Goal: Information Seeking & Learning: Learn about a topic

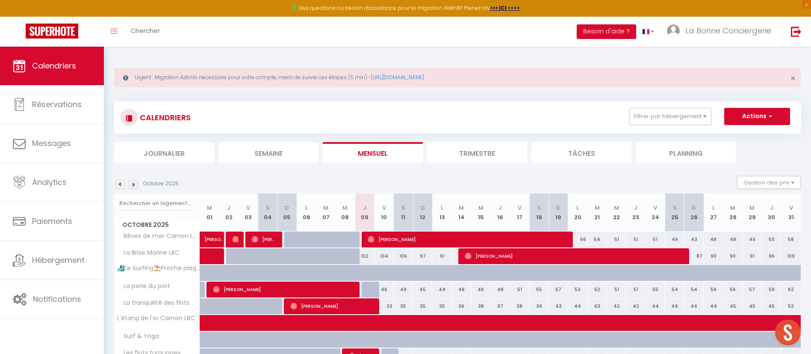
scroll to position [64, 0]
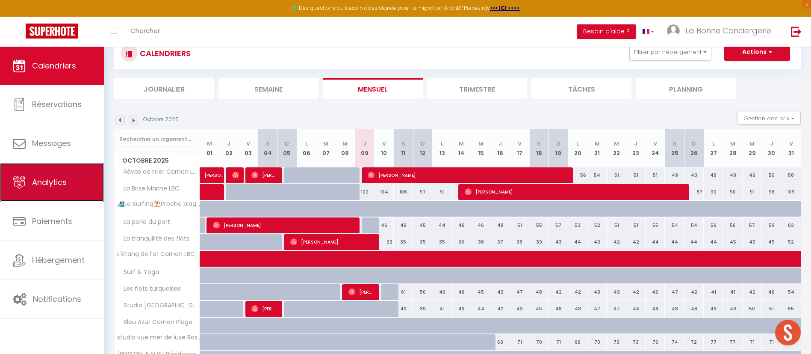
click at [75, 193] on link "Analytics" at bounding box center [52, 182] width 104 height 38
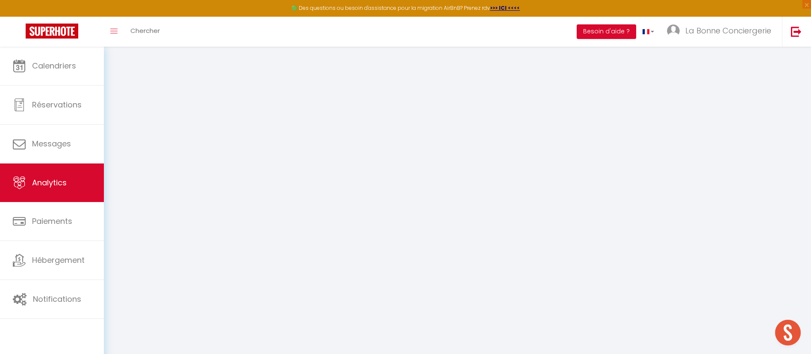
select select "2025"
select select "10"
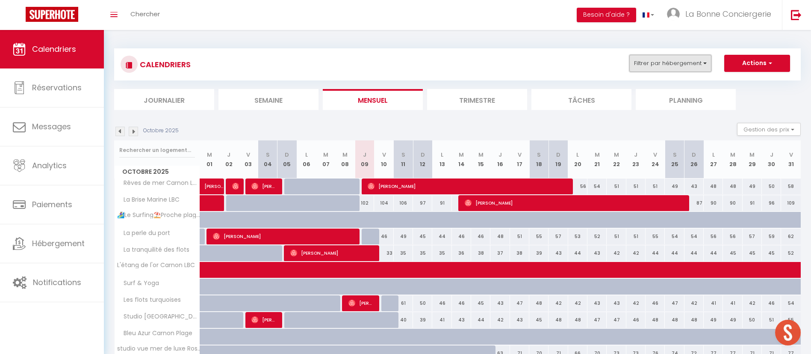
click at [694, 66] on button "Filtrer par hébergement" at bounding box center [670, 63] width 82 height 17
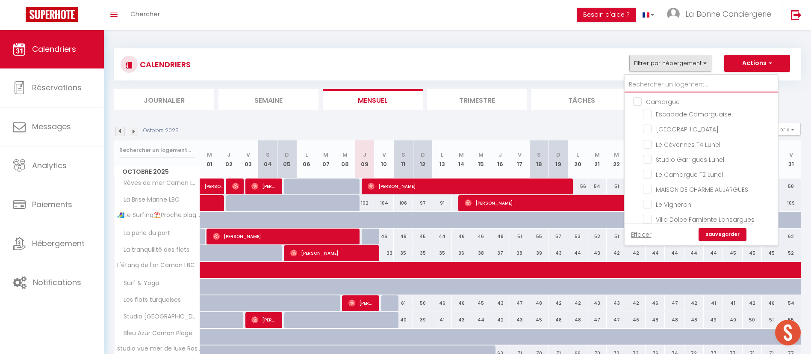
click at [666, 87] on input "text" at bounding box center [701, 84] width 153 height 15
click at [645, 235] on link "Effacer" at bounding box center [641, 234] width 21 height 9
checkbox input "false"
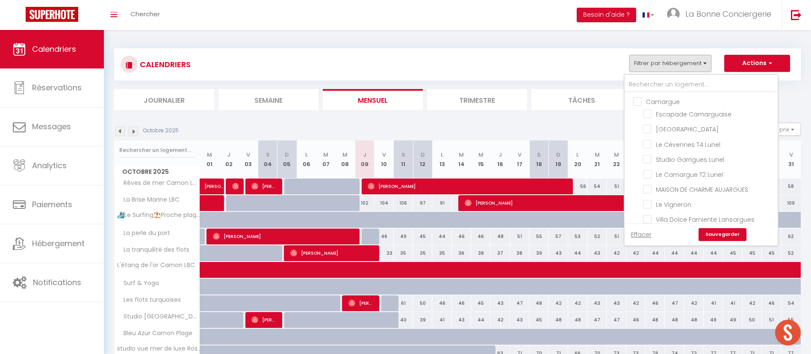
checkbox input "false"
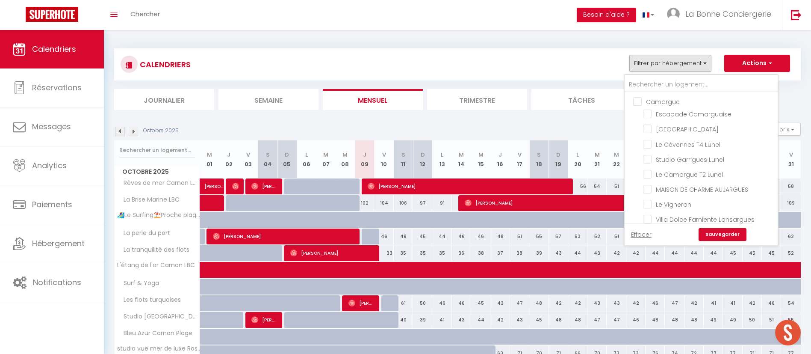
checkbox input "false"
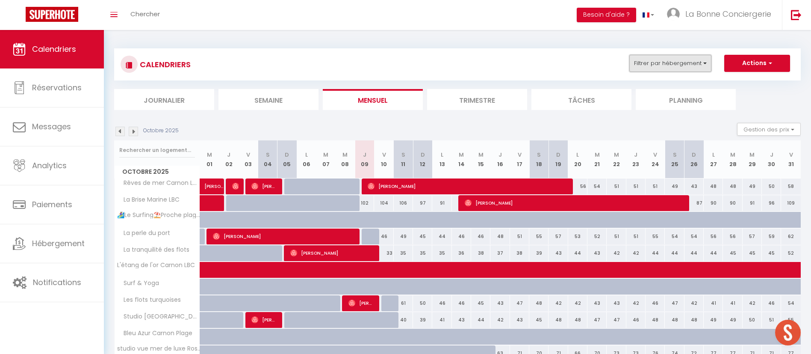
click at [668, 61] on button "Filtrer par hébergement" at bounding box center [670, 63] width 82 height 17
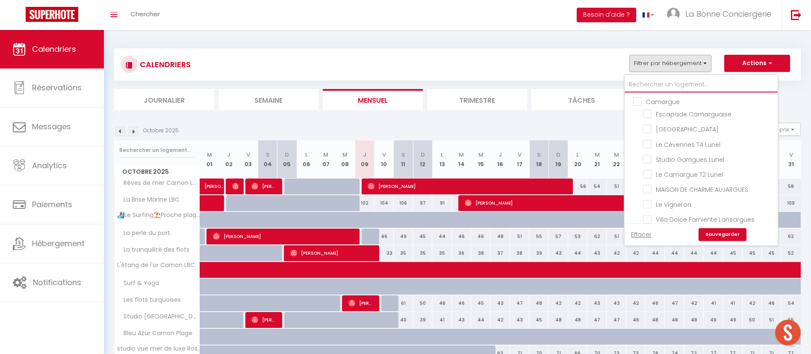
click at [667, 79] on input "text" at bounding box center [701, 84] width 153 height 15
type input "c"
checkbox input "false"
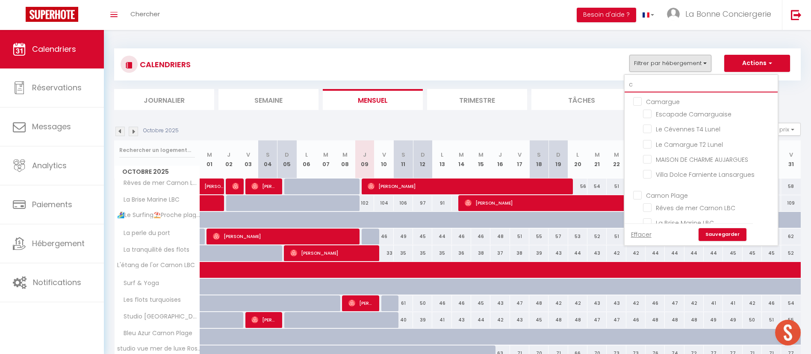
checkbox input "false"
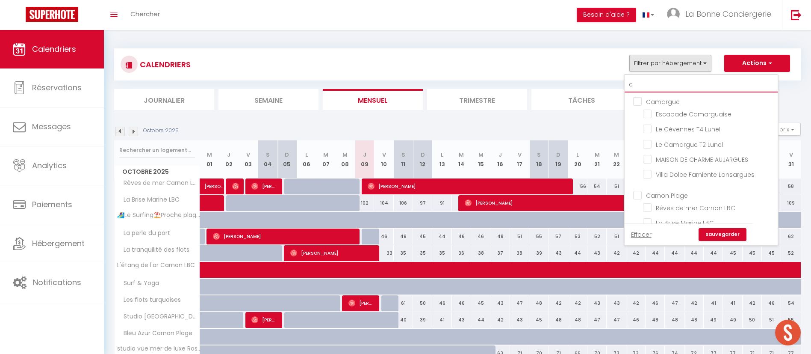
checkbox input "false"
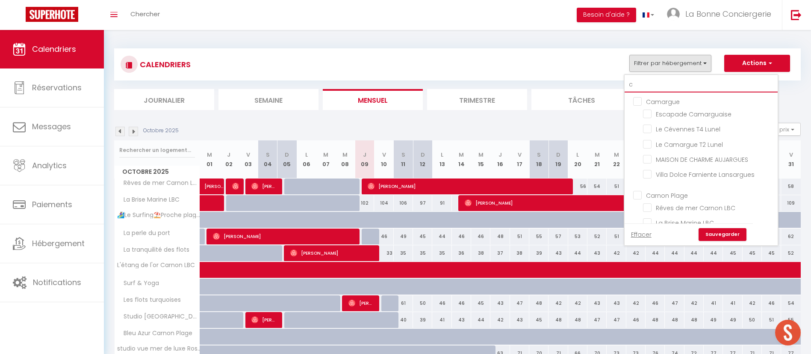
type input "ch"
checkbox input "false"
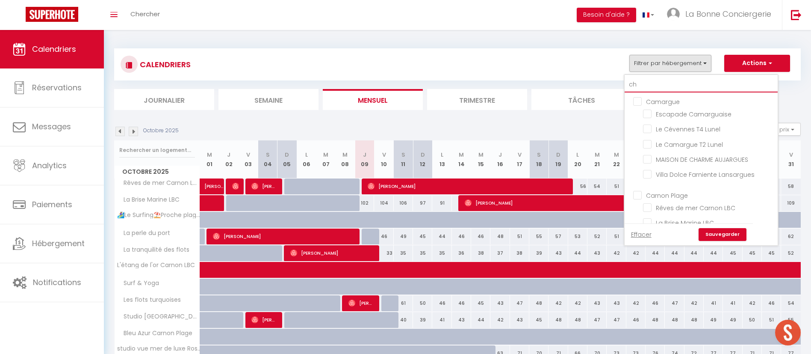
checkbox input "false"
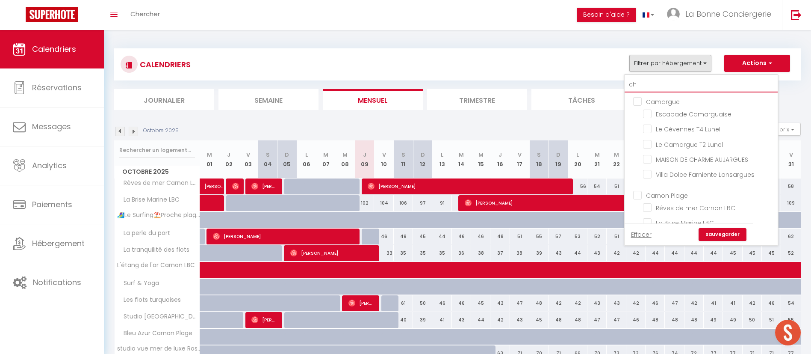
checkbox input "false"
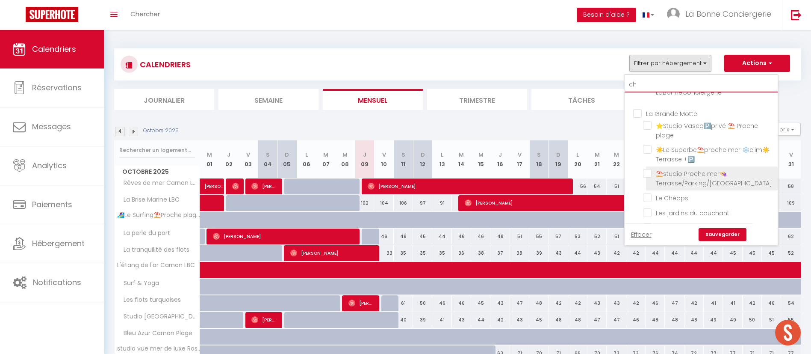
scroll to position [128, 0]
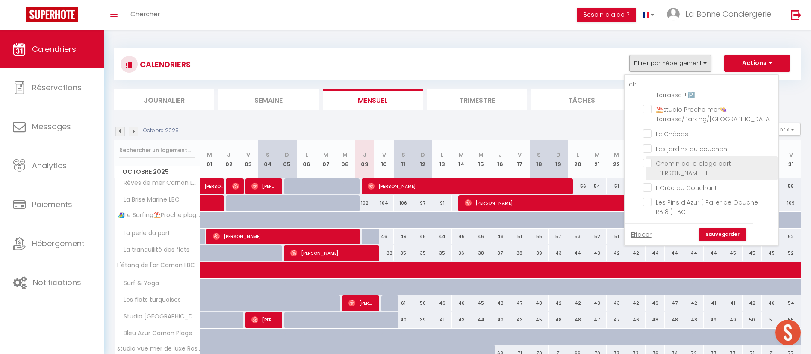
type input "ch"
click at [684, 177] on label "Chemin de la plage port [PERSON_NAME] II" at bounding box center [712, 168] width 121 height 19
click at [684, 167] on input "Chemin de la plage port [PERSON_NAME] II" at bounding box center [709, 163] width 132 height 9
checkbox input "true"
checkbox input "false"
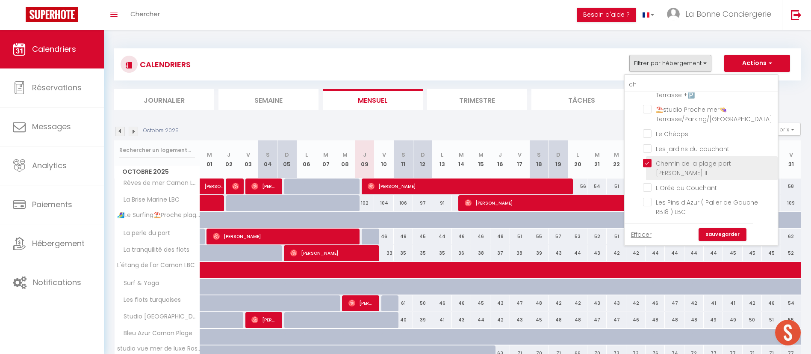
checkbox input "false"
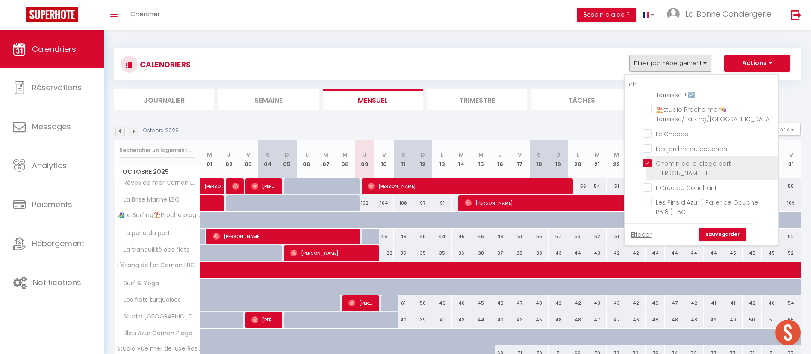
checkbox input "false"
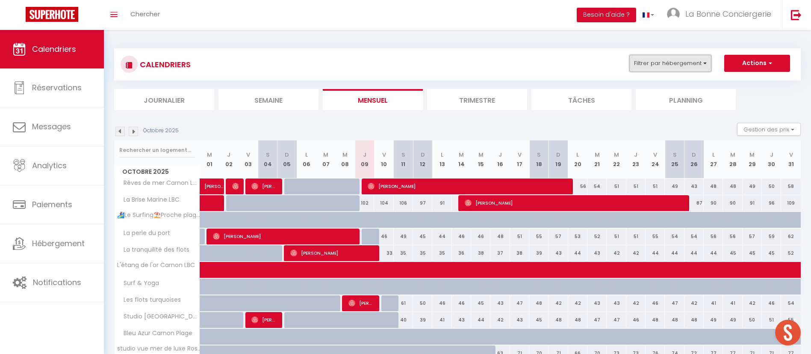
click at [676, 64] on button "Filtrer par hébergement" at bounding box center [670, 63] width 82 height 17
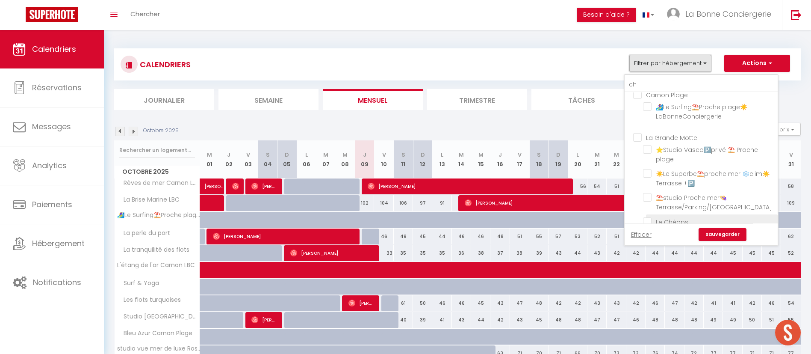
scroll to position [0, 0]
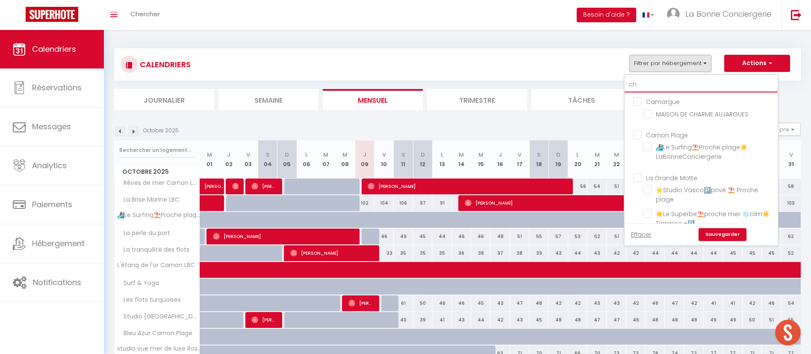
click at [681, 81] on input "ch" at bounding box center [701, 84] width 153 height 15
type input "c"
checkbox input "false"
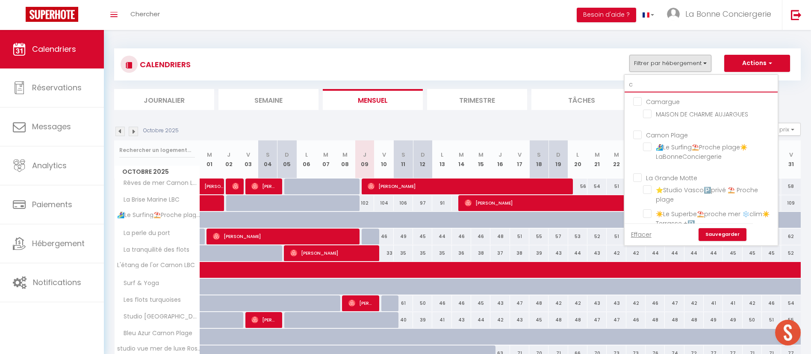
checkbox input "false"
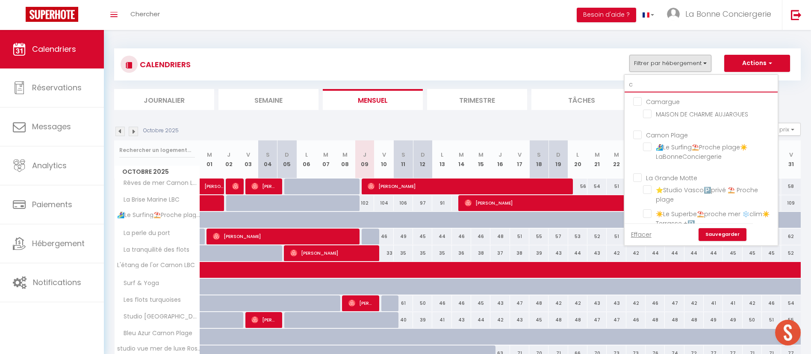
checkbox input "false"
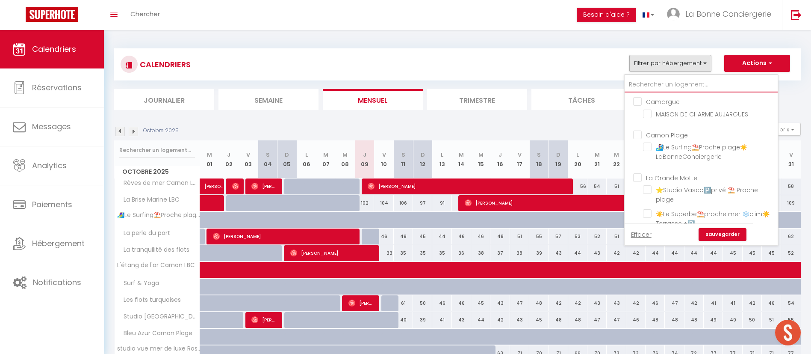
checkbox input "false"
type input "a"
checkbox input "false"
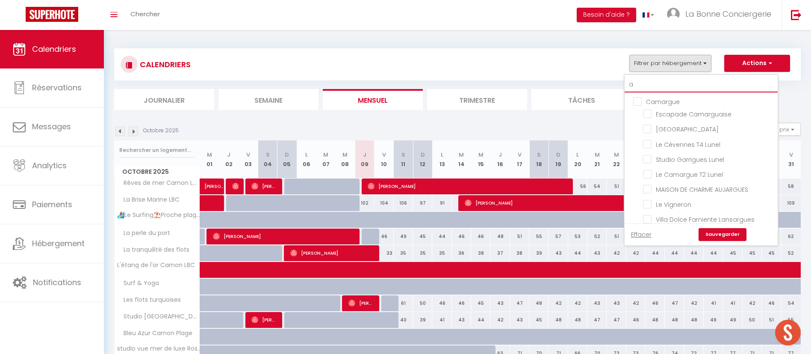
checkbox input "false"
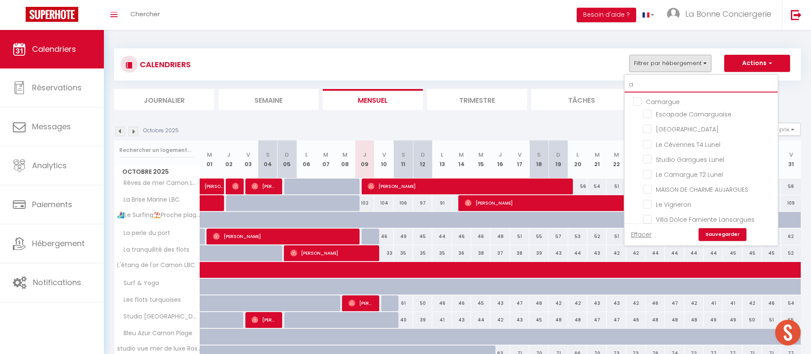
checkbox input "false"
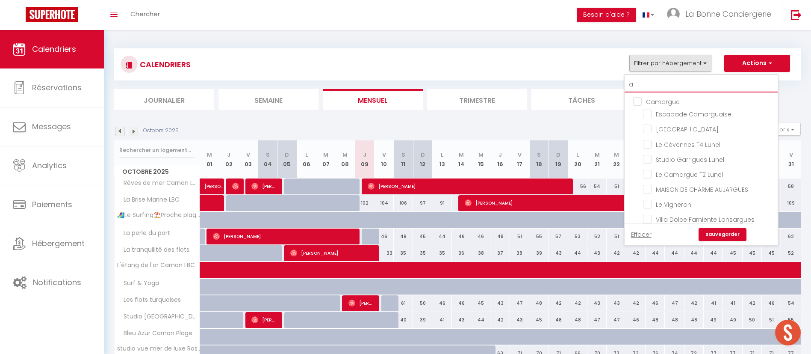
checkbox input "false"
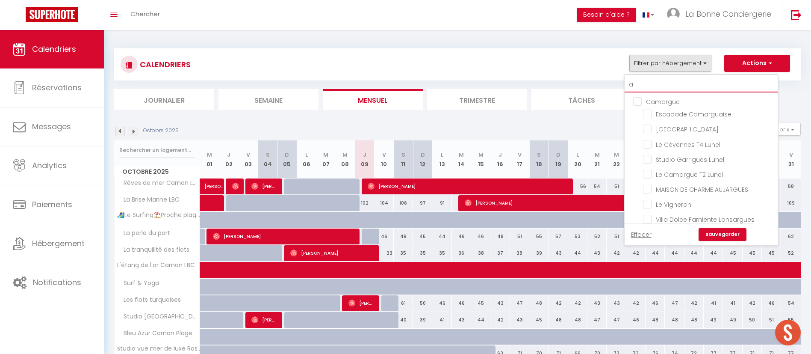
checkbox input "false"
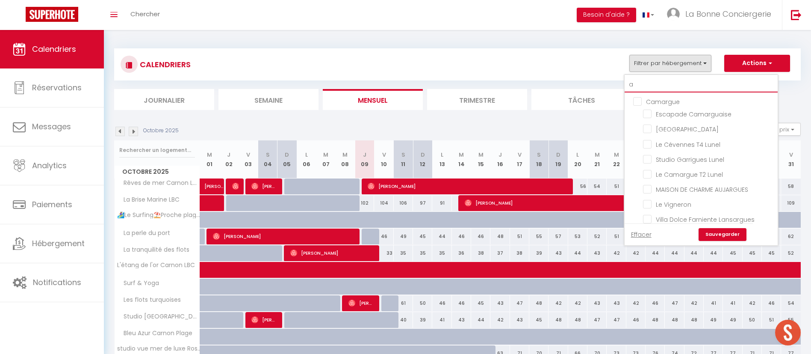
checkbox input "false"
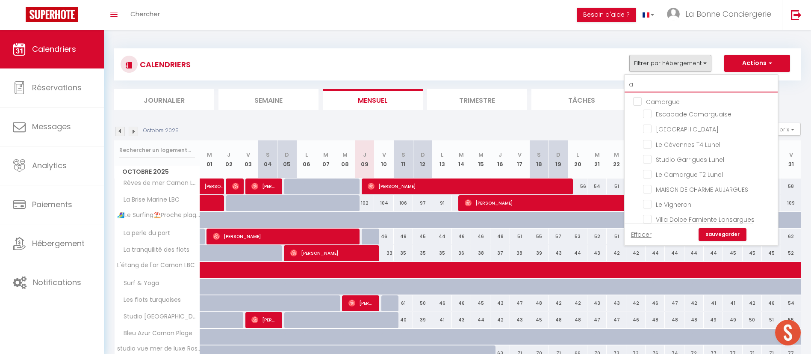
checkbox input "false"
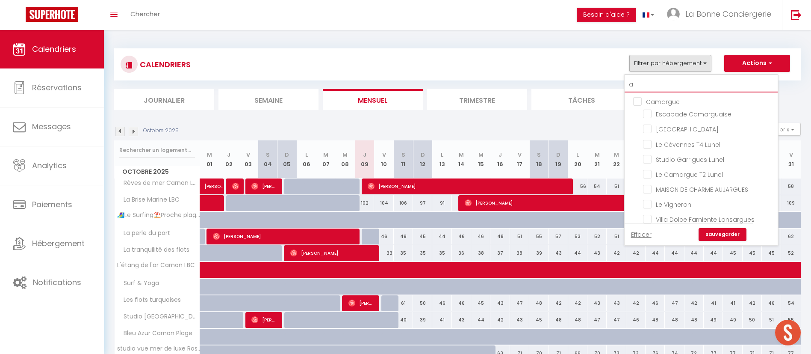
checkbox input "false"
checkbox input "true"
checkbox input "false"
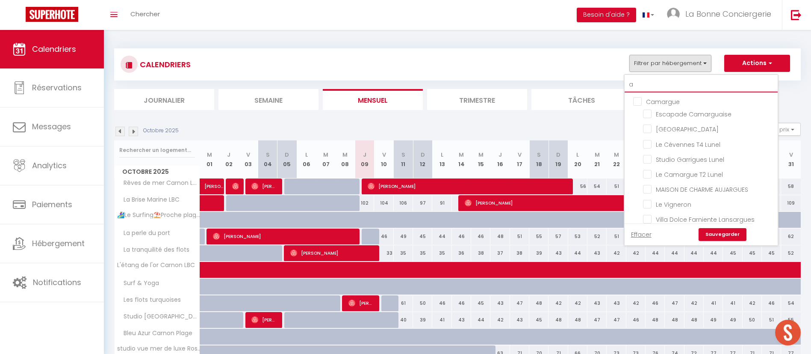
checkbox input "false"
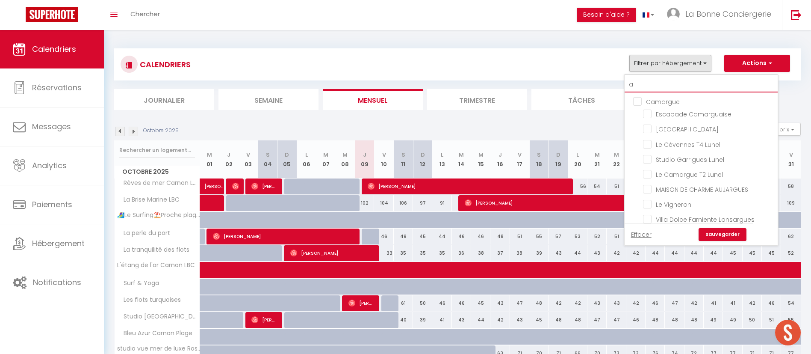
checkbox input "false"
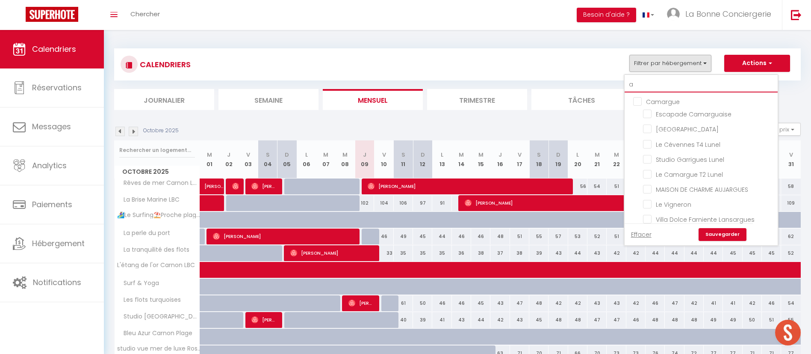
checkbox input "false"
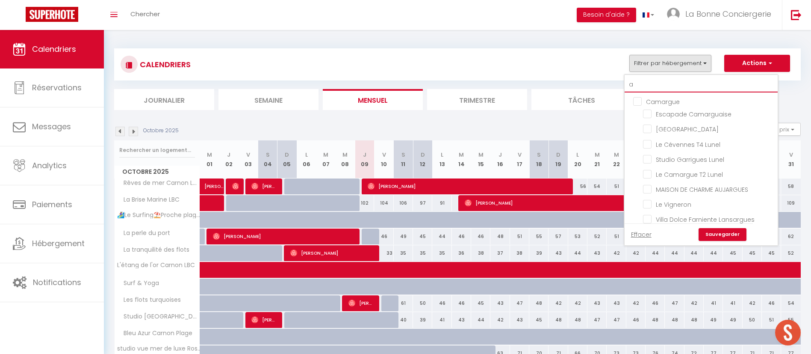
checkbox input "false"
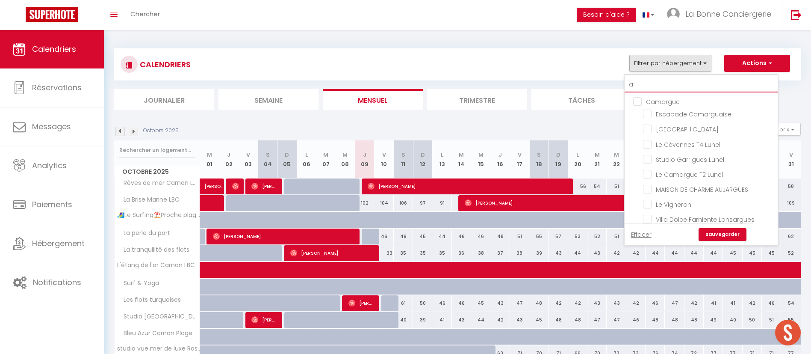
checkbox input "false"
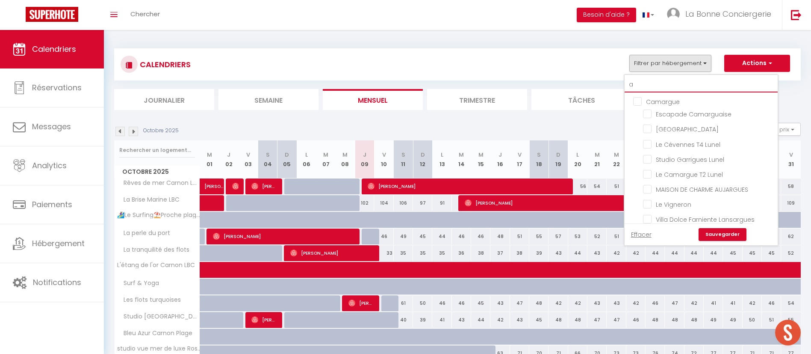
checkbox input "false"
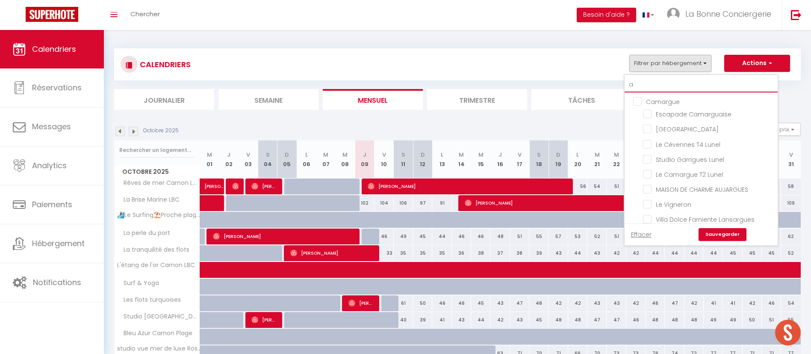
checkbox input "false"
type input "am"
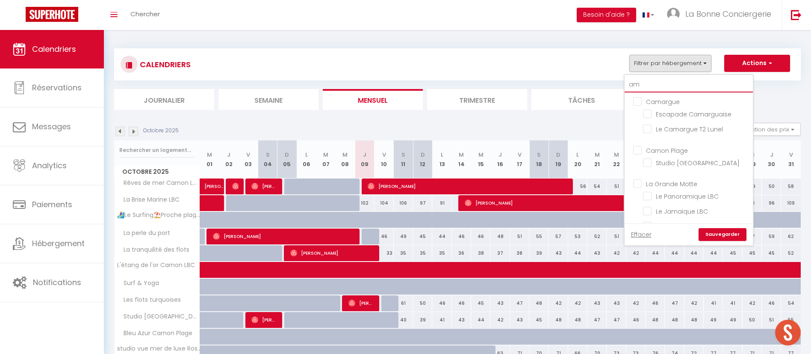
checkbox input "false"
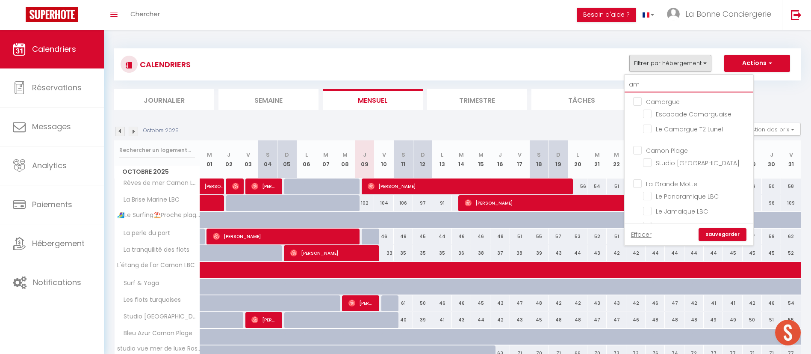
type input "ami"
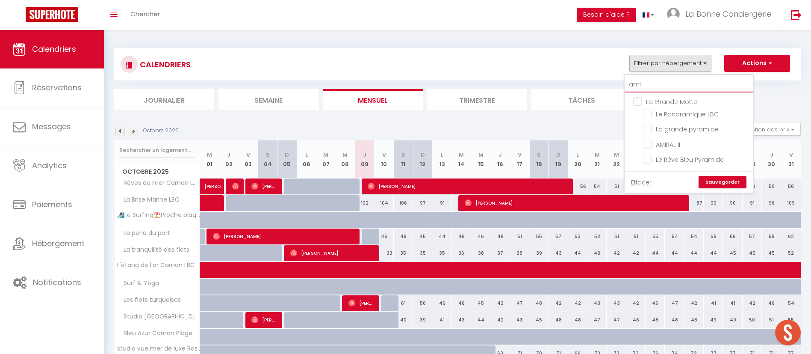
checkbox input "false"
type input "amir"
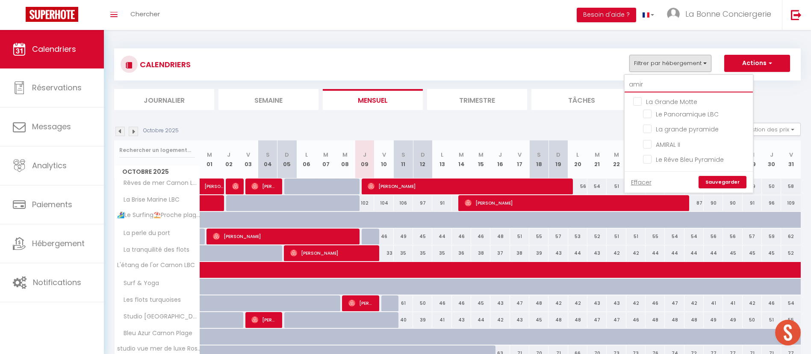
checkbox input "false"
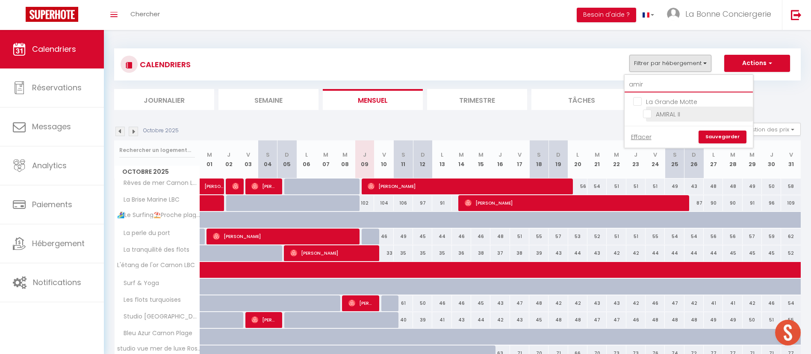
type input "amir"
click at [689, 109] on input "AMIRAL II" at bounding box center [696, 113] width 107 height 9
checkbox input "true"
click at [711, 132] on link "Sauvegarder" at bounding box center [723, 136] width 48 height 13
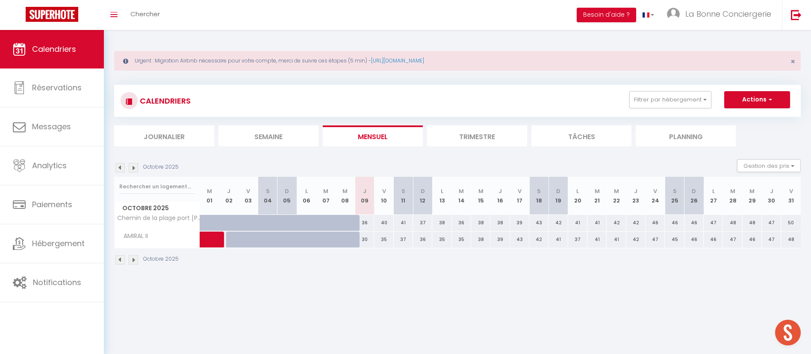
click at [123, 167] on img at bounding box center [119, 167] width 9 height 9
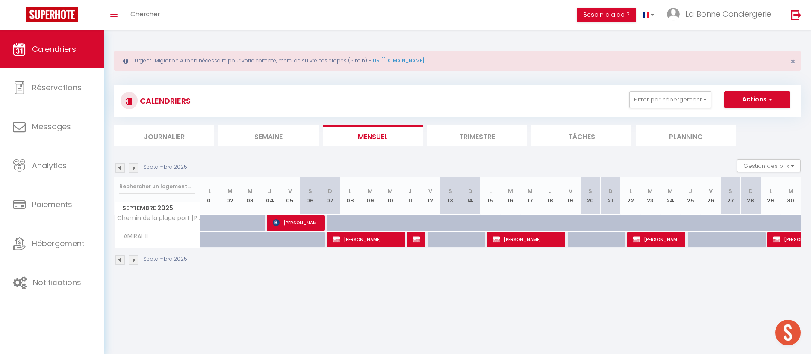
click at [123, 167] on img at bounding box center [119, 167] width 9 height 9
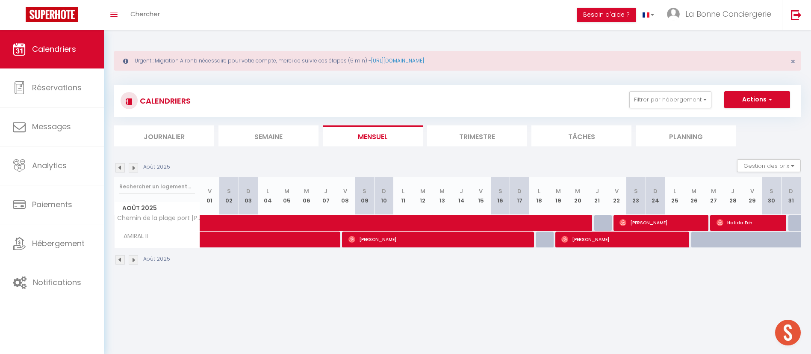
click at [122, 168] on img at bounding box center [119, 167] width 9 height 9
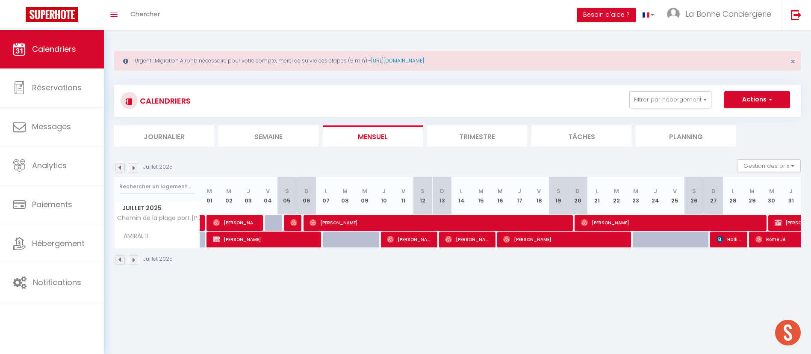
click at [122, 168] on img at bounding box center [119, 167] width 9 height 9
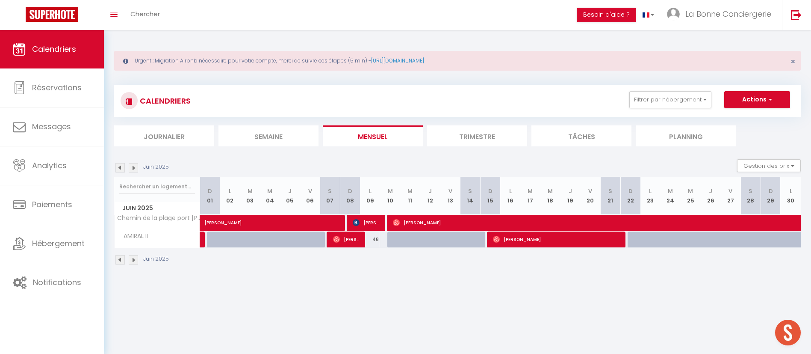
click at [122, 168] on img at bounding box center [119, 167] width 9 height 9
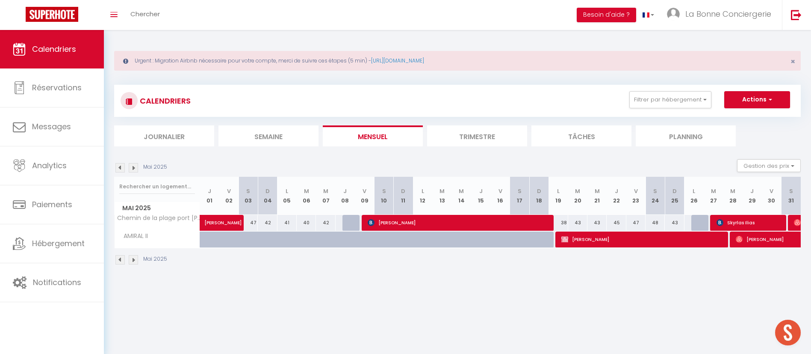
click at [122, 168] on img at bounding box center [119, 167] width 9 height 9
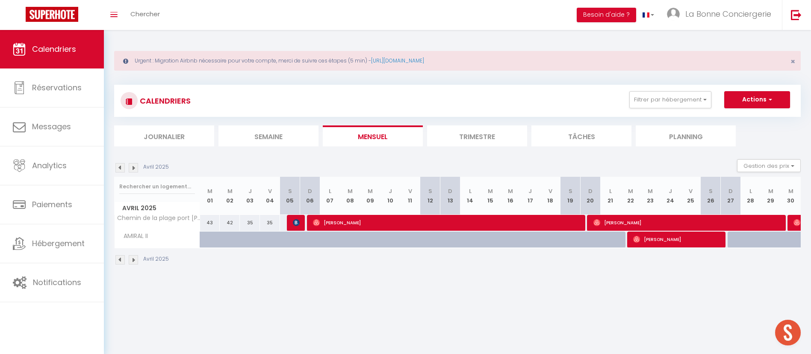
click at [122, 168] on img at bounding box center [119, 167] width 9 height 9
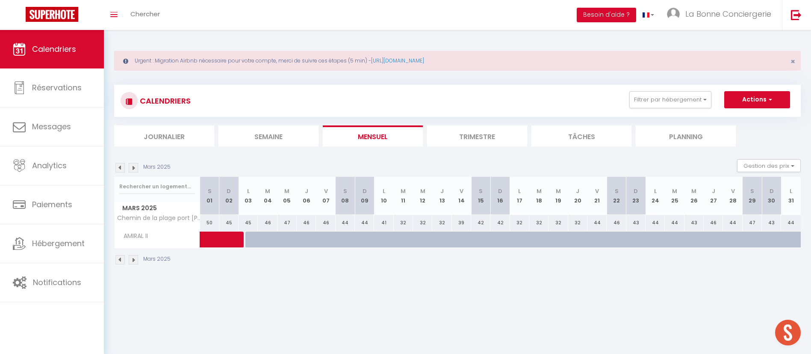
click at [133, 167] on img at bounding box center [133, 167] width 9 height 9
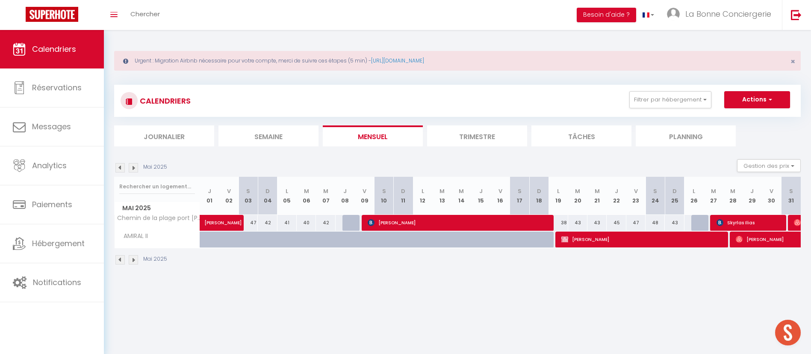
click at [133, 167] on img at bounding box center [133, 167] width 9 height 9
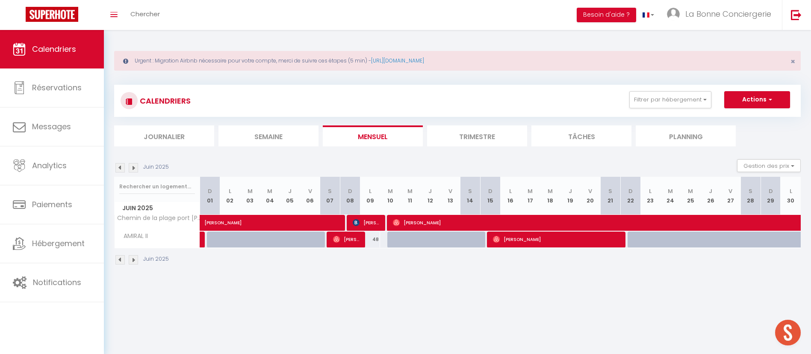
click at [133, 167] on img at bounding box center [133, 167] width 9 height 9
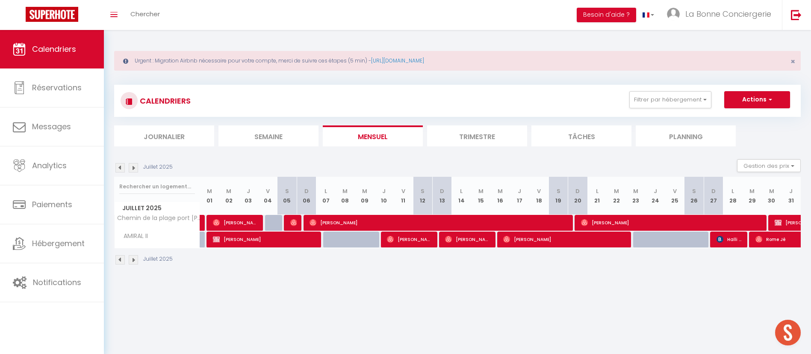
click at [133, 168] on img at bounding box center [133, 167] width 9 height 9
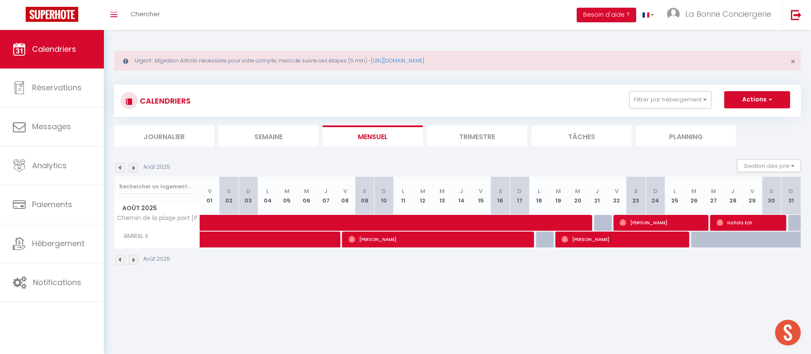
click at [137, 168] on img at bounding box center [133, 167] width 9 height 9
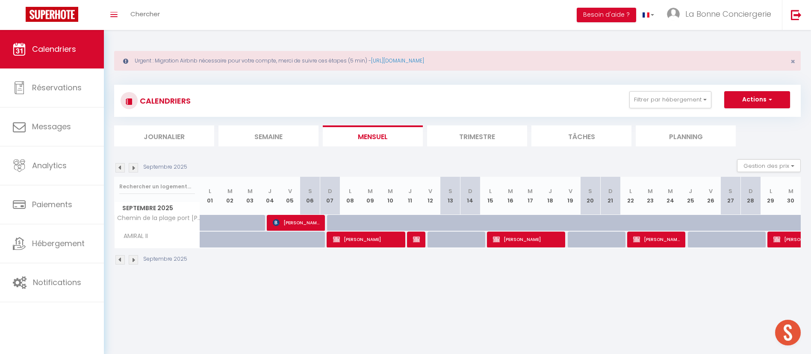
click at [137, 168] on img at bounding box center [133, 167] width 9 height 9
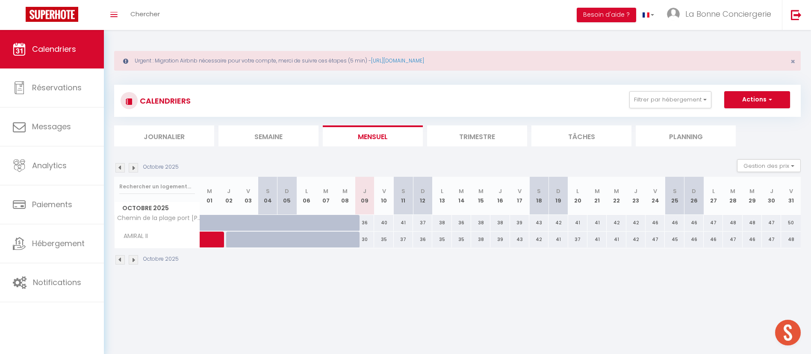
click at [121, 166] on img at bounding box center [119, 167] width 9 height 9
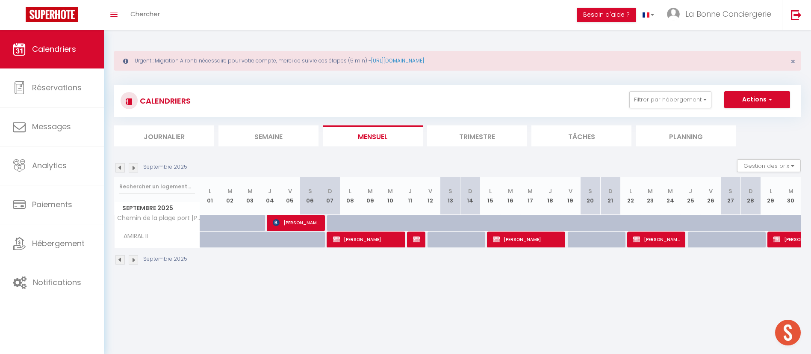
click at [133, 166] on img at bounding box center [133, 167] width 9 height 9
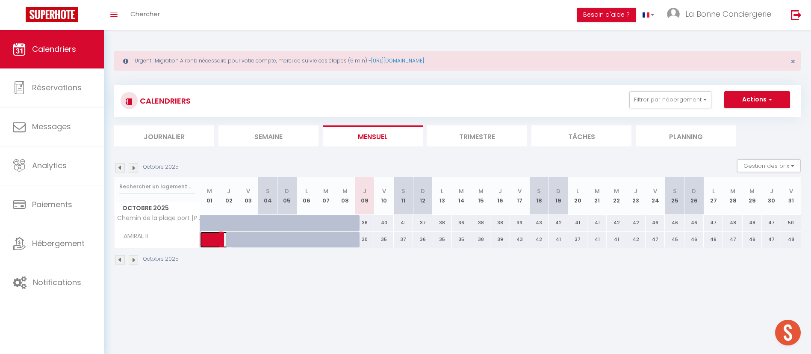
click at [208, 234] on link at bounding box center [209, 239] width 19 height 16
select select "OK"
select select "KO"
select select "0"
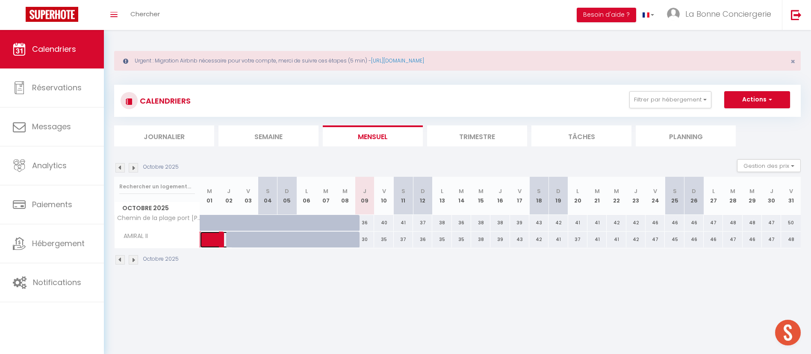
select select "1"
select select
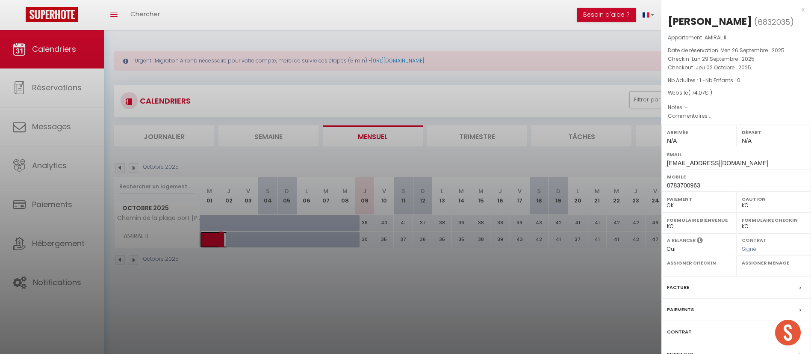
select select "43860"
click at [377, 201] on div at bounding box center [405, 177] width 811 height 354
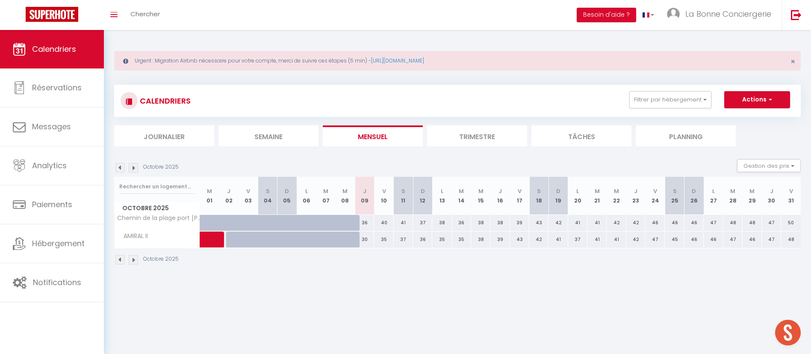
click at [119, 164] on img at bounding box center [119, 167] width 9 height 9
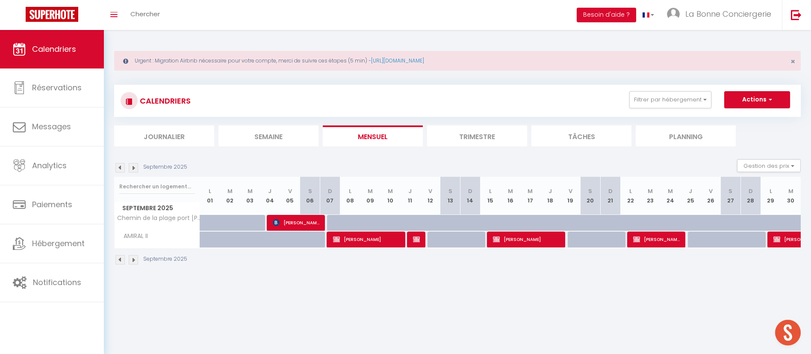
click at [121, 165] on img at bounding box center [119, 167] width 9 height 9
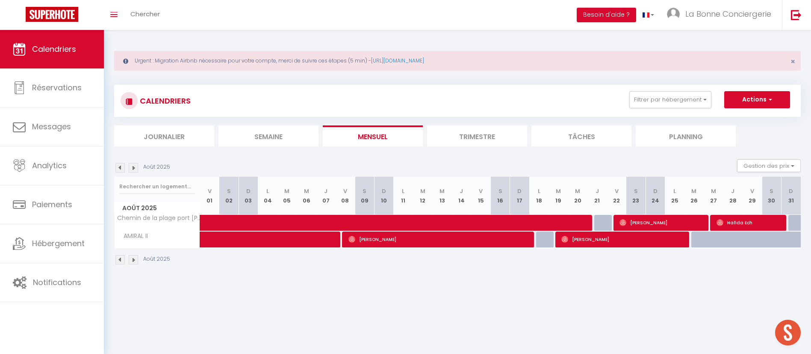
click at [134, 162] on div "Août 2025 Gestion des prix Nb Nuits minimum Règles Disponibilité" at bounding box center [457, 168] width 687 height 18
click at [120, 170] on img at bounding box center [119, 167] width 9 height 9
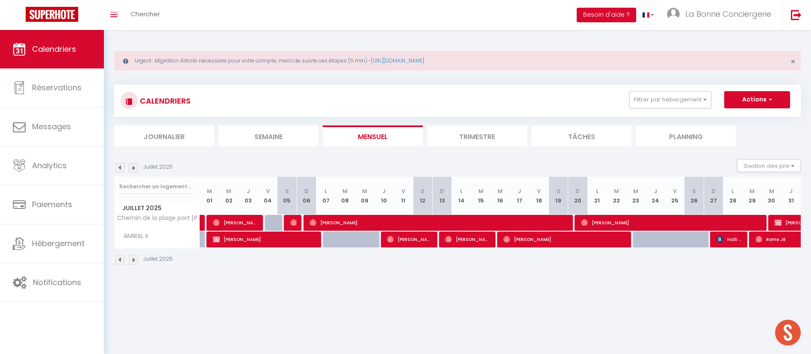
click at [137, 168] on img at bounding box center [133, 167] width 9 height 9
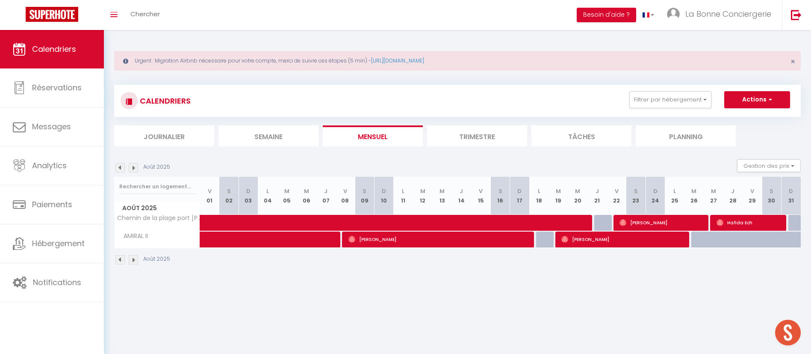
click at [122, 164] on img at bounding box center [119, 167] width 9 height 9
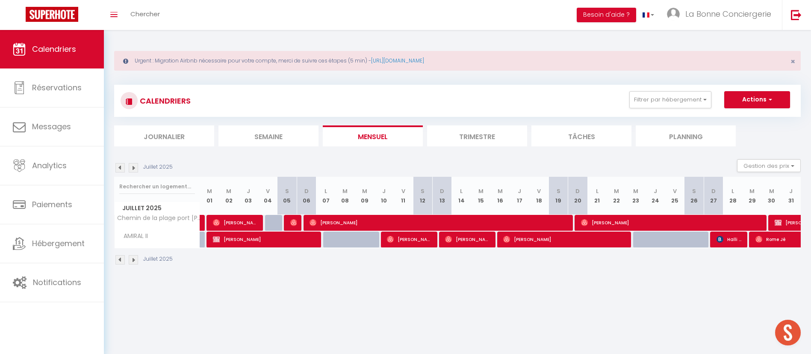
click at [122, 164] on img at bounding box center [119, 167] width 9 height 9
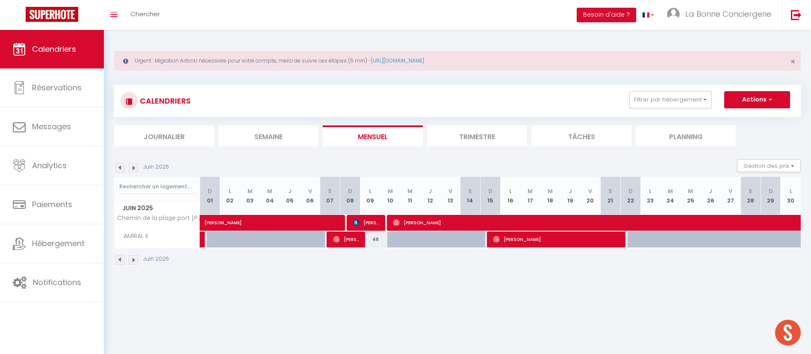
click at [130, 166] on img at bounding box center [133, 167] width 9 height 9
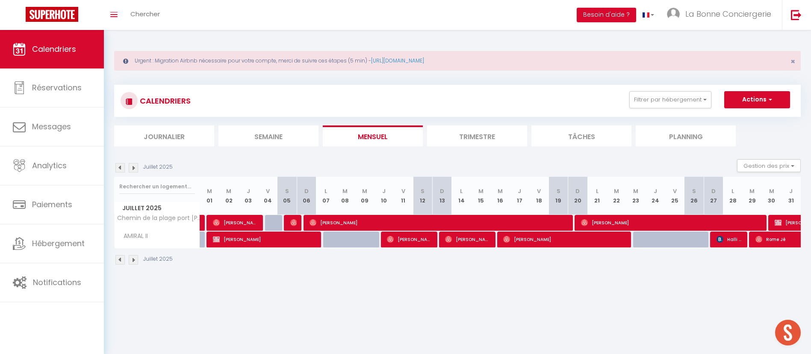
click at [130, 166] on img at bounding box center [133, 167] width 9 height 9
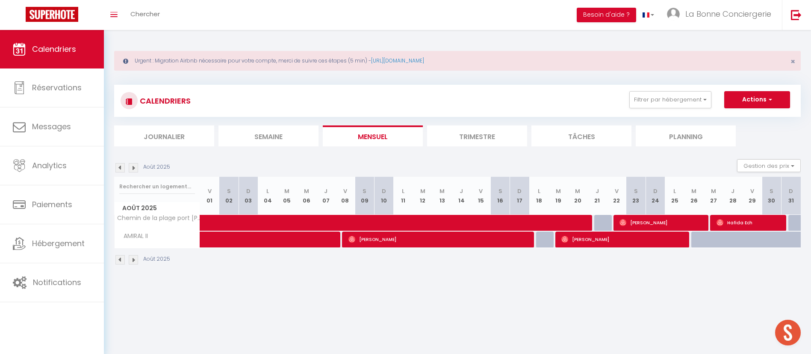
click at [123, 167] on img at bounding box center [119, 167] width 9 height 9
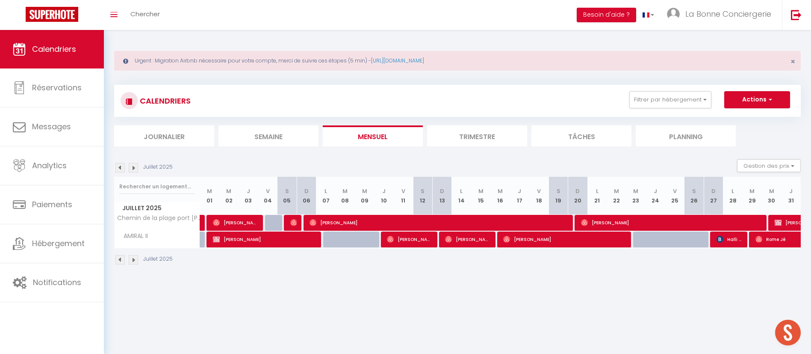
click at [123, 167] on img at bounding box center [119, 167] width 9 height 9
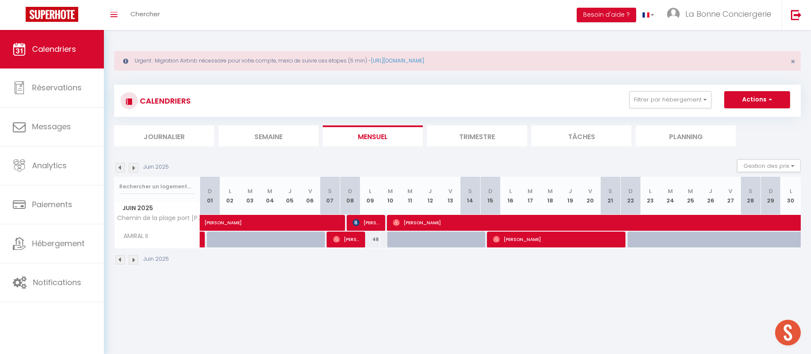
click at [123, 167] on img at bounding box center [119, 167] width 9 height 9
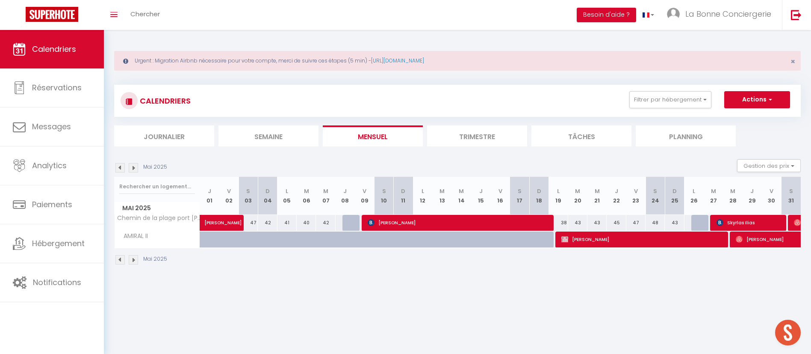
click at [123, 167] on img at bounding box center [119, 167] width 9 height 9
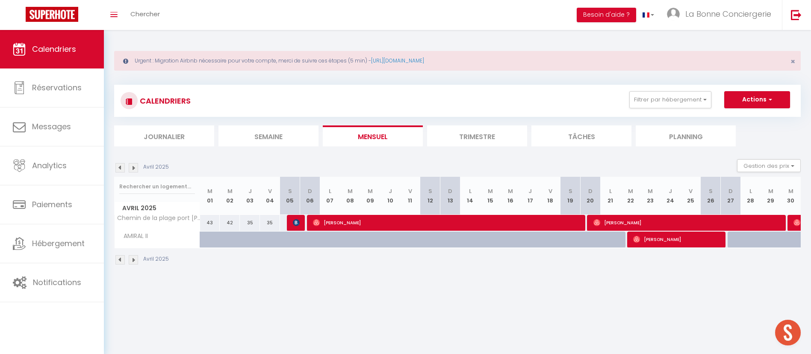
click at [123, 167] on img at bounding box center [119, 167] width 9 height 9
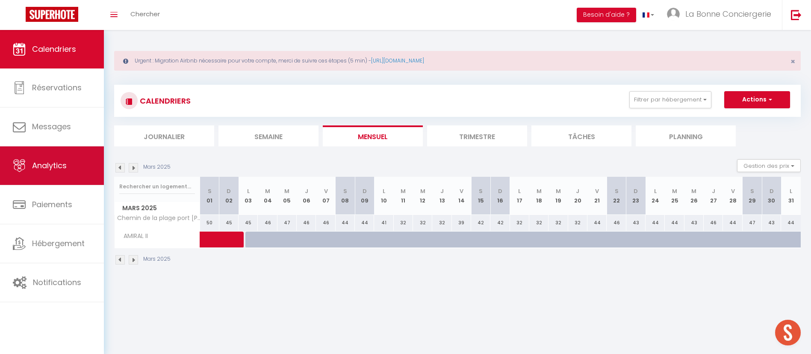
click at [76, 174] on link "Analytics" at bounding box center [52, 165] width 104 height 38
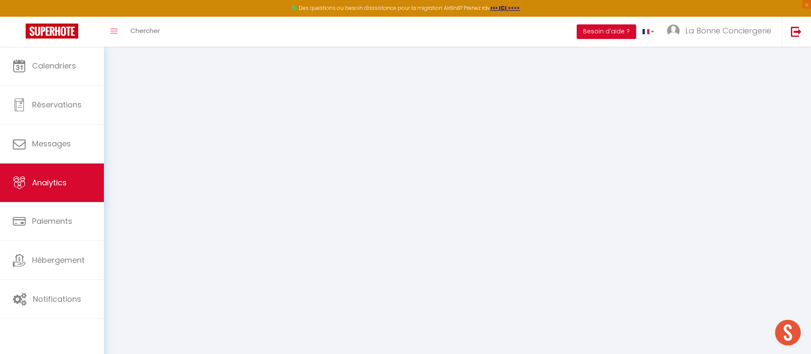
select select "2025"
select select "10"
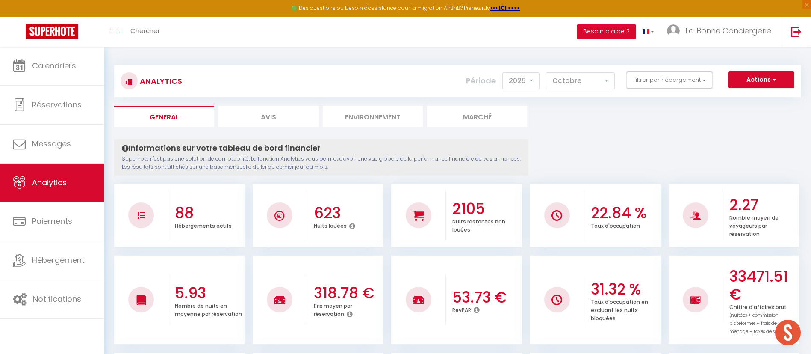
click at [694, 71] on button "Filtrer par hébergement" at bounding box center [670, 79] width 86 height 17
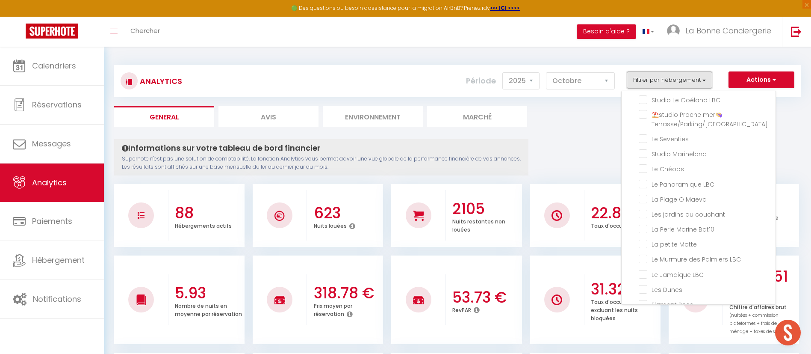
scroll to position [705, 0]
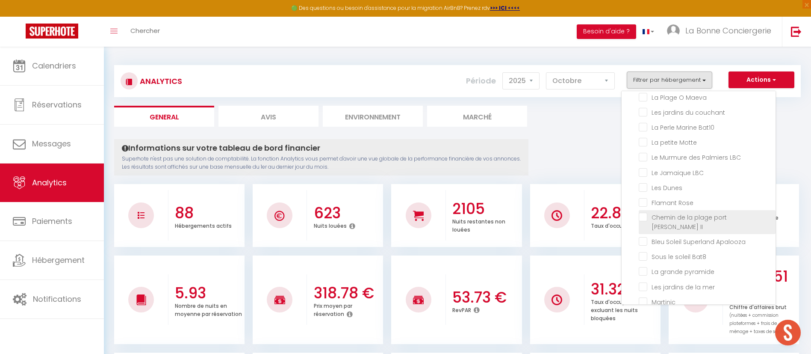
click at [697, 221] on II "checkbox" at bounding box center [707, 216] width 137 height 9
checkbox II "true"
checkbox Camarguaise "false"
checkbox Marsillargues "false"
checkbox Lunel "false"
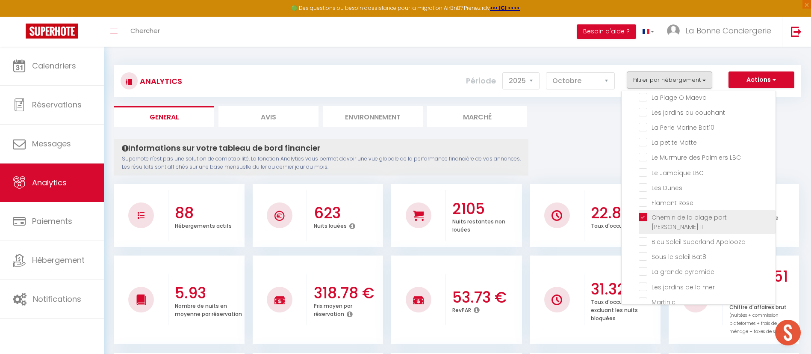
checkbox Lunel "false"
checkbox AUJARGUES "false"
checkbox Vigneron "false"
checkbox Lansargues "false"
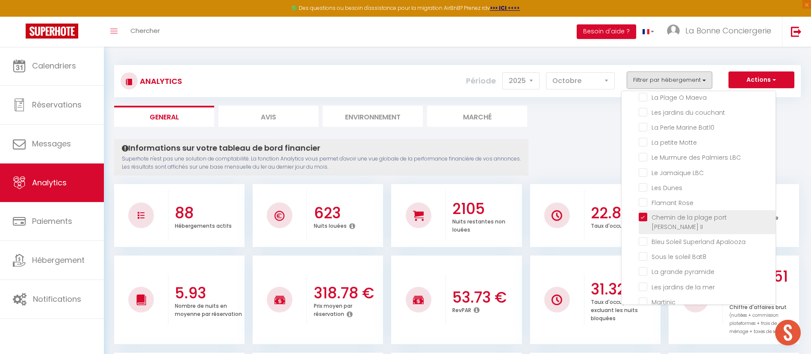
checkbox just "false"
checkbox Sauve "false"
checkbox plage "false"
checkbox ensablés "false"
checkbox sel "false"
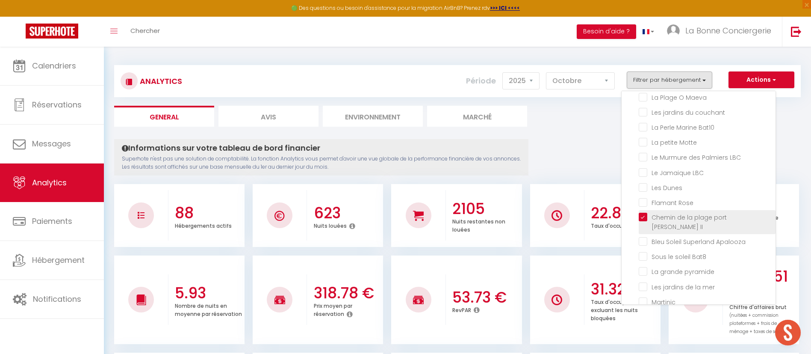
checkbox JUMMELLES "false"
checkbox LBC "false"
checkbox plage☀️LaBonneConciergerie "false"
checkbox port "false"
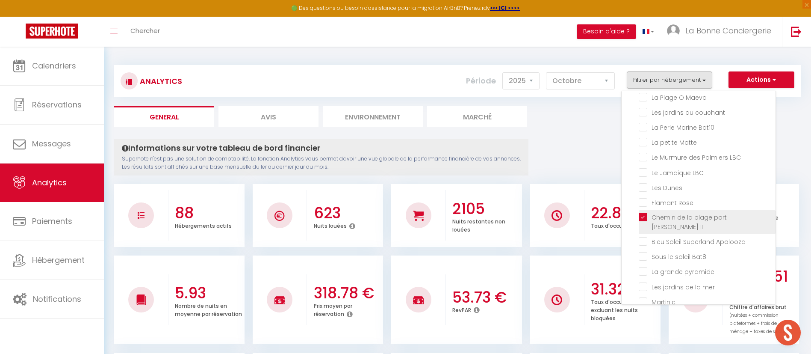
checkbox flots "false"
checkbox LBC "false"
checkbox Yoga "false"
checkbox turquoises "false"
checkbox pampa "false"
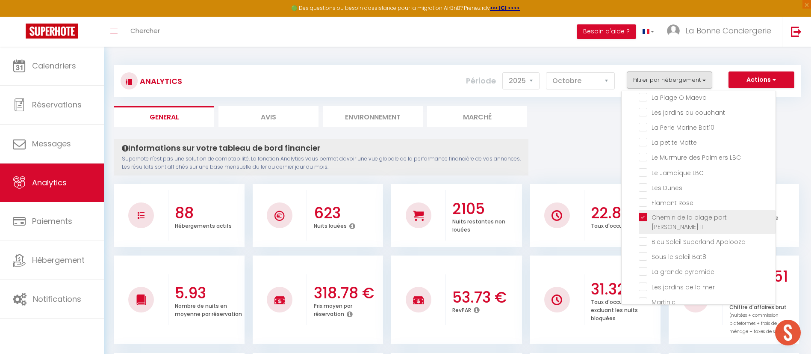
checkbox Plage "false"
checkbox LBC "false"
checkbox plage "false"
checkbox Bleu "false"
checkbox Plage "false"
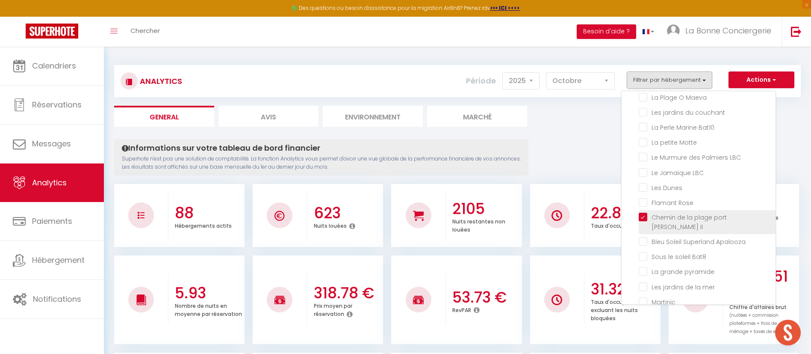
checkbox BLEUE "false"
checkbox LBC "false"
checkbox 2 "false"
checkbox LBC "false"
checkbox \+🅿️ "false"
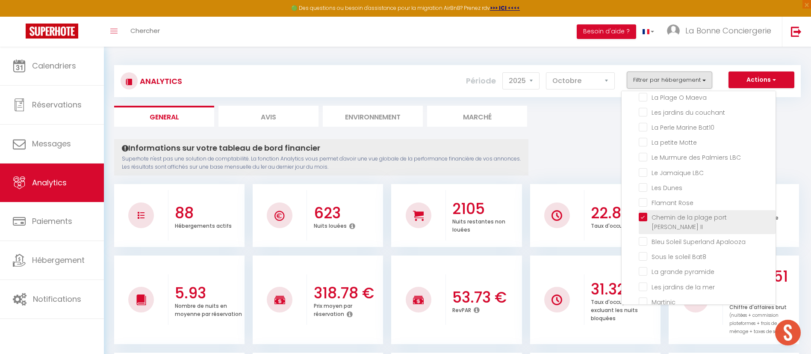
checkbox LBC "false"
checkbox Bahia "false"
checkbox Seventies "false"
checkbox Marineland "false"
checkbox Chéops "false"
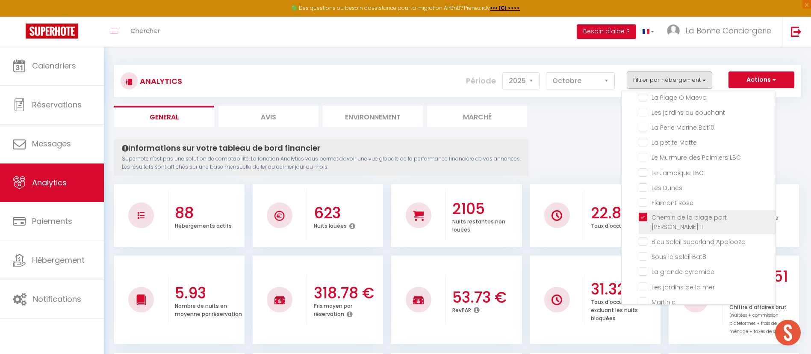
checkbox LBC "false"
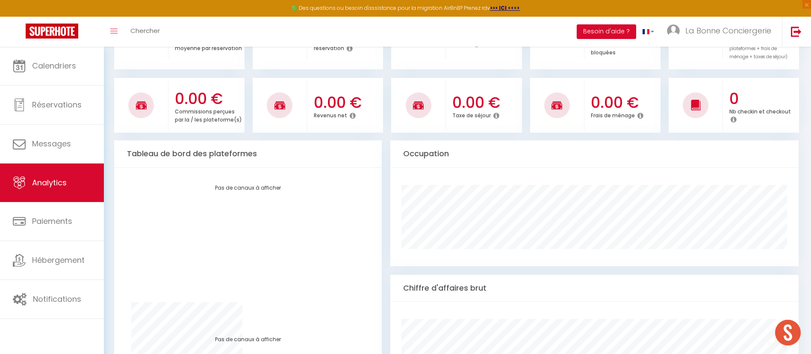
scroll to position [0, 0]
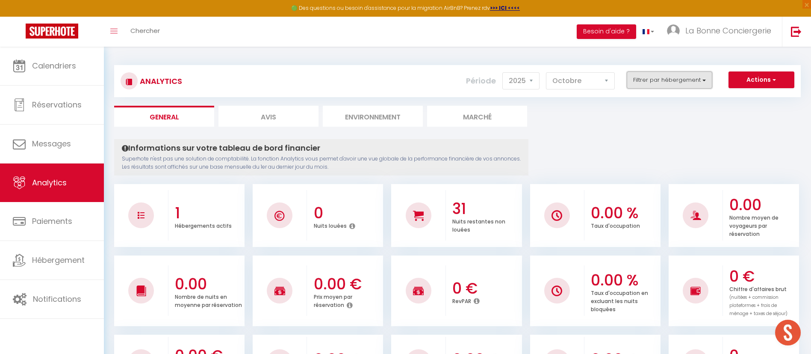
click at [671, 84] on button "Filtrer par hébergement" at bounding box center [670, 79] width 86 height 17
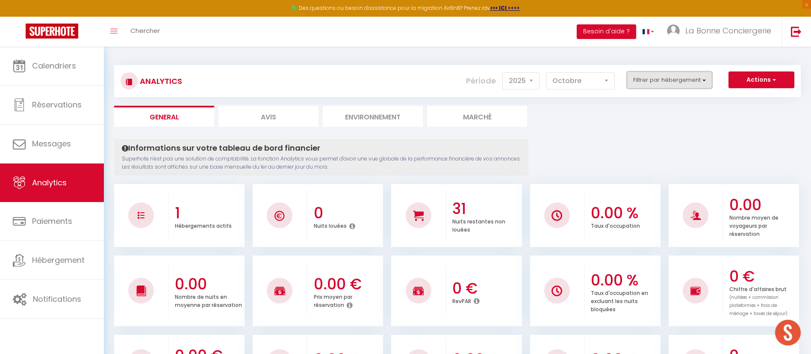
click at [696, 71] on button "Filtrer par hébergement" at bounding box center [670, 79] width 86 height 17
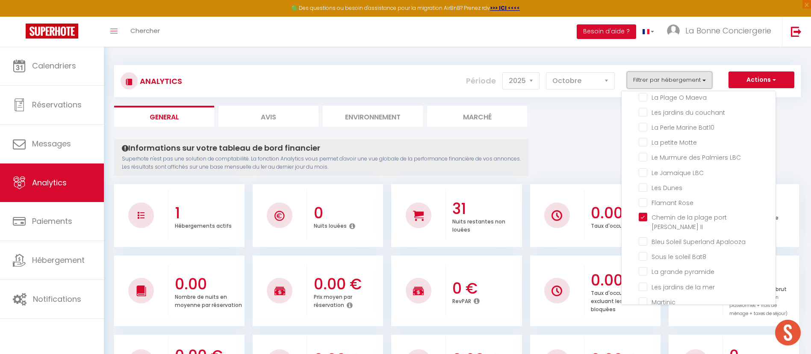
click at [695, 75] on button "Filtrer par hébergement" at bounding box center [670, 79] width 86 height 17
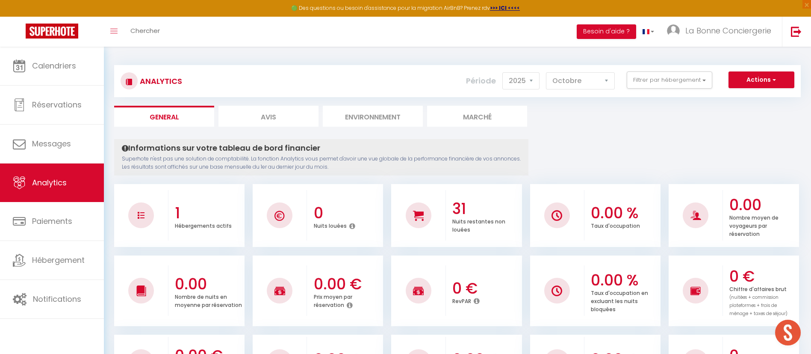
click at [676, 71] on div "Analytics Actions Génération SuperConciergerie Génération SuperAnalyzer Générat…" at bounding box center [457, 81] width 687 height 32
click at [692, 73] on button "Filtrer par hébergement" at bounding box center [670, 79] width 86 height 17
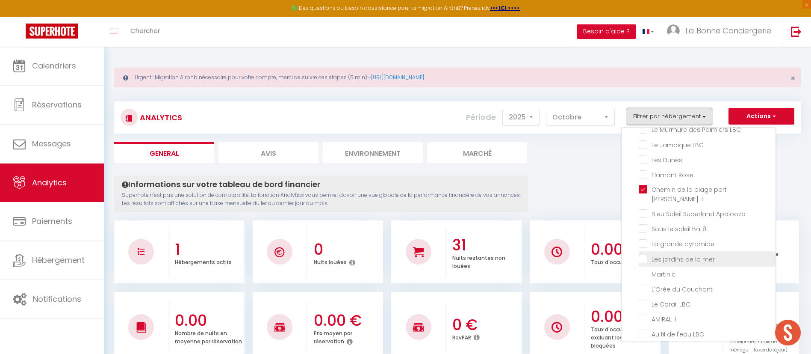
scroll to position [834, 0]
click at [683, 255] on II "checkbox" at bounding box center [707, 254] width 137 height 9
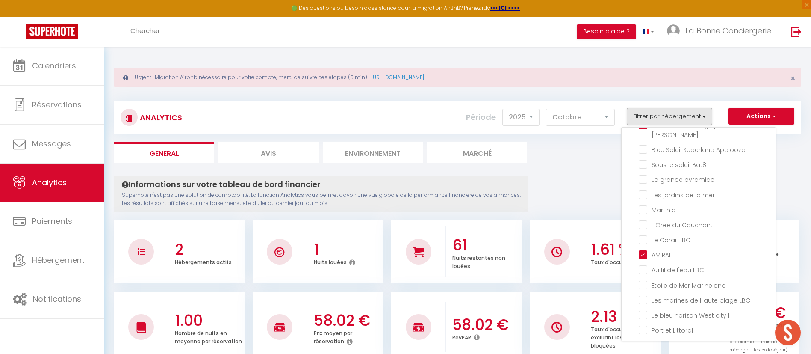
click at [579, 242] on div at bounding box center [557, 251] width 54 height 50
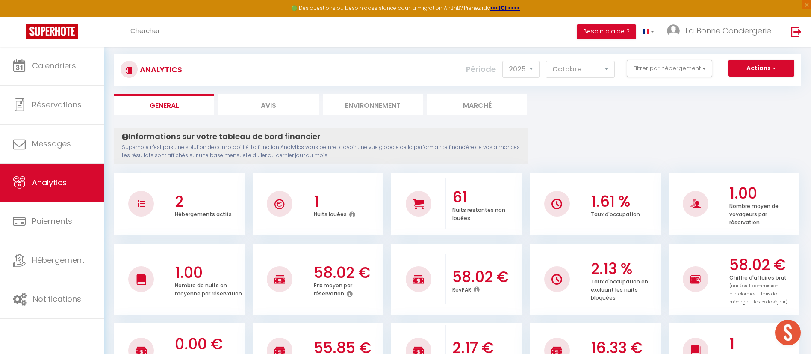
scroll to position [0, 0]
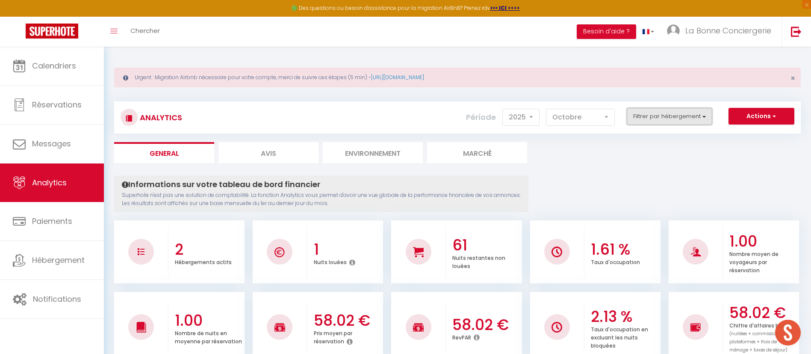
click at [662, 121] on button "Filtrer par hébergement" at bounding box center [670, 116] width 86 height 17
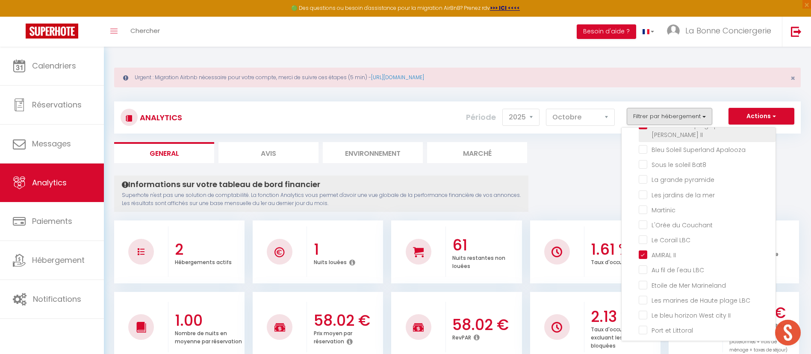
click at [680, 129] on II "checkbox" at bounding box center [707, 125] width 137 height 9
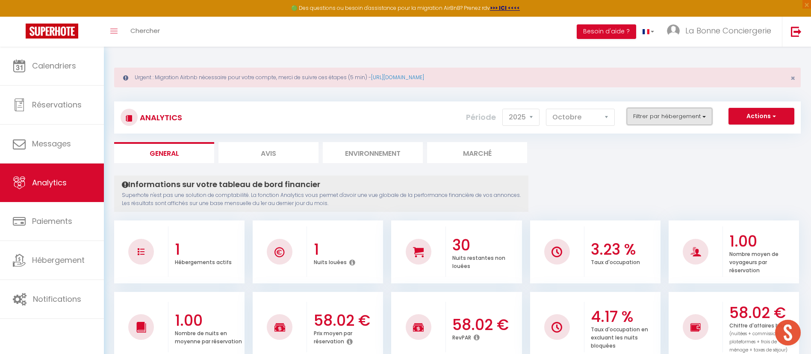
click at [682, 123] on button "Filtrer par hébergement" at bounding box center [670, 116] width 86 height 17
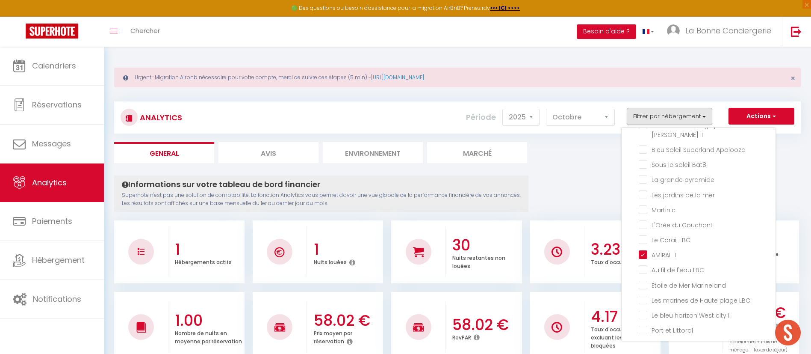
click at [584, 220] on li "3.23 % Taux d'occupation" at bounding box center [595, 251] width 130 height 63
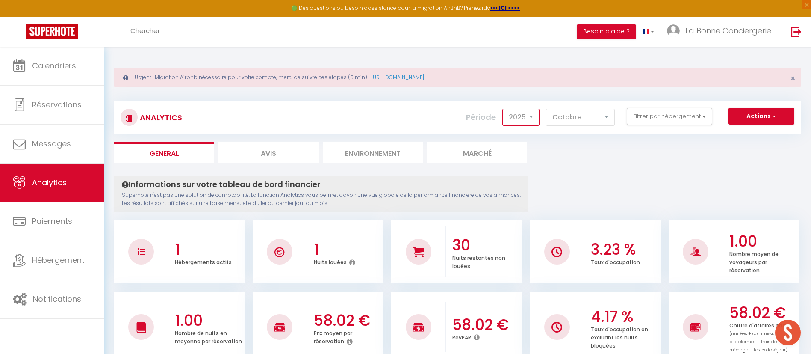
click at [534, 123] on select "2014 2015 2016 2017 2018 2019 2020 2021 2022 2023 2024 2025 2026 2027" at bounding box center [520, 117] width 37 height 17
click at [503, 109] on select "2014 2015 2016 2017 2018 2019 2020 2021 2022 2023 2024 2025 2026 2027" at bounding box center [520, 117] width 37 height 17
click at [515, 123] on select "2014 2015 2016 2017 2018 2019 2020 2021 2022 2023 2024 2025 2026 2027" at bounding box center [520, 117] width 37 height 17
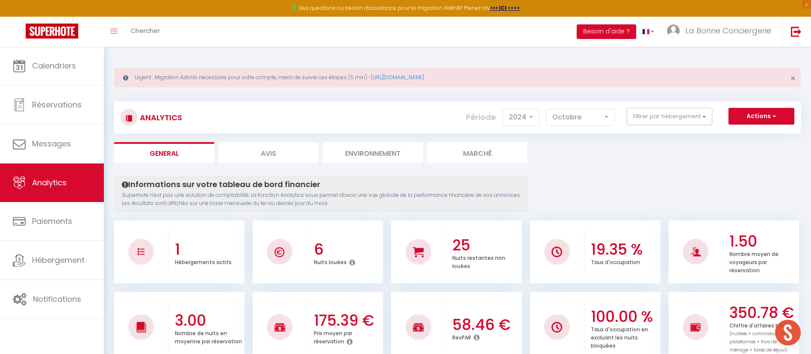
click at [711, 120] on button "Filtrer par hébergement" at bounding box center [670, 116] width 86 height 17
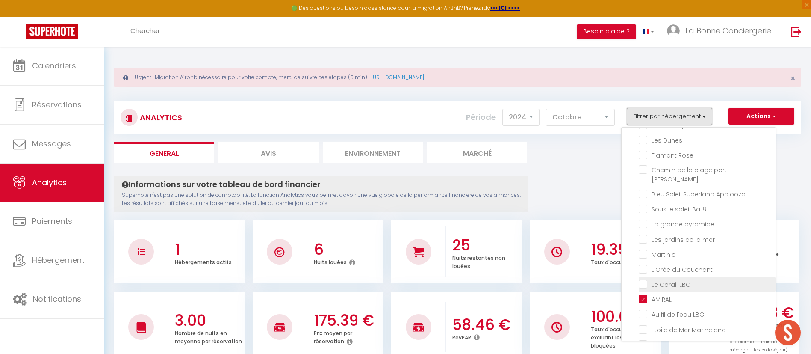
scroll to position [770, 0]
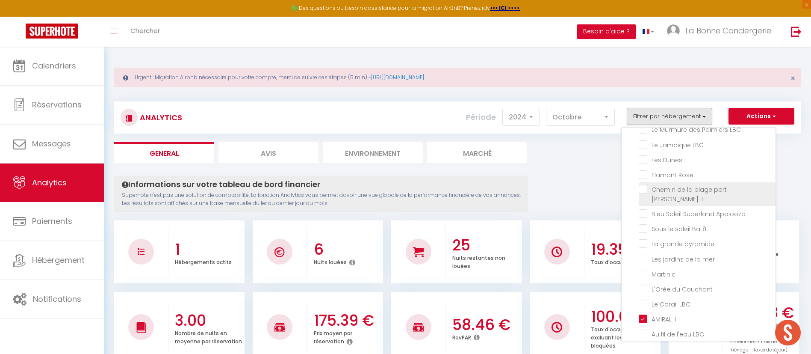
click at [690, 193] on II "checkbox" at bounding box center [707, 189] width 137 height 9
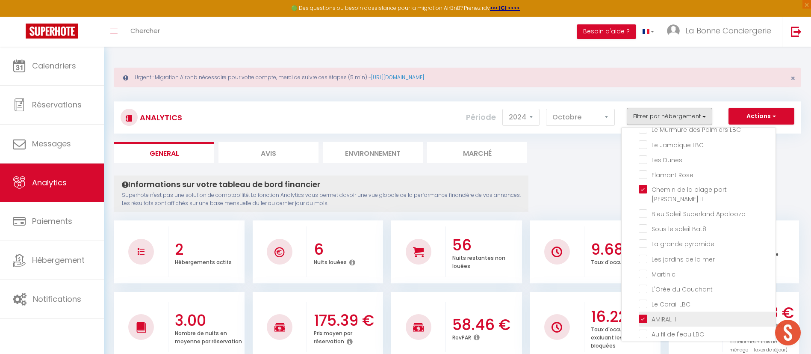
click at [680, 321] on II "checkbox" at bounding box center [707, 318] width 137 height 9
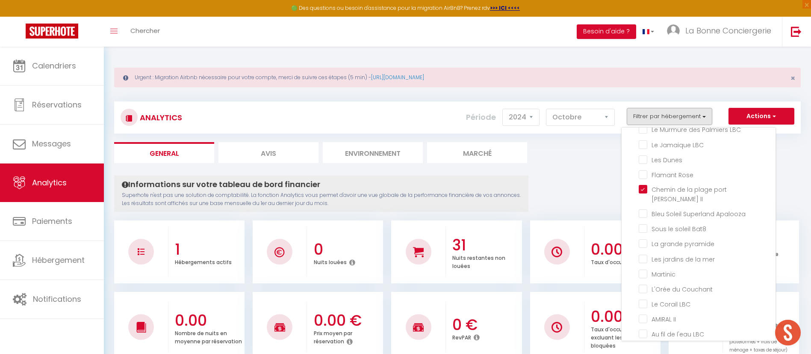
click at [536, 151] on ul "General Avis Environnement Marché" at bounding box center [457, 152] width 687 height 21
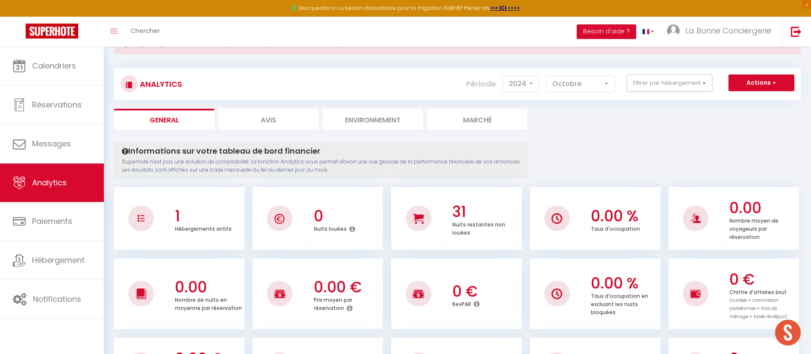
scroll to position [0, 0]
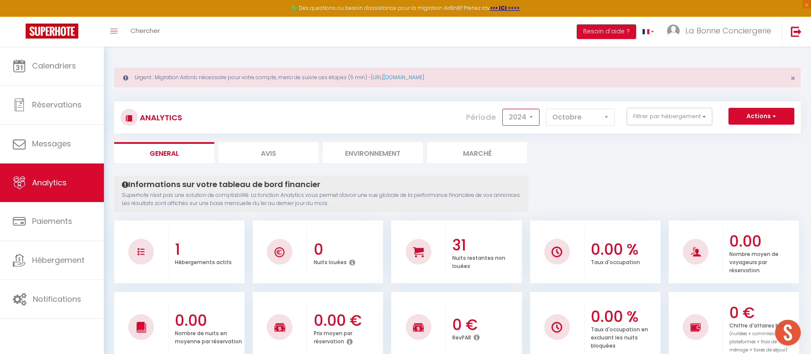
click at [537, 115] on select "2014 2015 2016 2017 2018 2019 2020 2021 2022 2023 2024 2025 2026 2027" at bounding box center [520, 117] width 37 height 17
click at [503, 109] on select "2014 2015 2016 2017 2018 2019 2020 2021 2022 2023 2024 2025 2026 2027" at bounding box center [520, 117] width 37 height 17
click at [511, 115] on select "2014 2015 2016 2017 2018 2019 2020 2021 2022 2023 2024 2025 2026 2027" at bounding box center [520, 117] width 37 height 17
click at [503, 109] on select "2014 2015 2016 2017 2018 2019 2020 2021 2022 2023 2024 2025 2026 2027" at bounding box center [520, 117] width 37 height 17
click at [660, 106] on div "Analytics Actions Génération SuperConciergerie Génération SuperAnalyzer Générat…" at bounding box center [457, 117] width 687 height 32
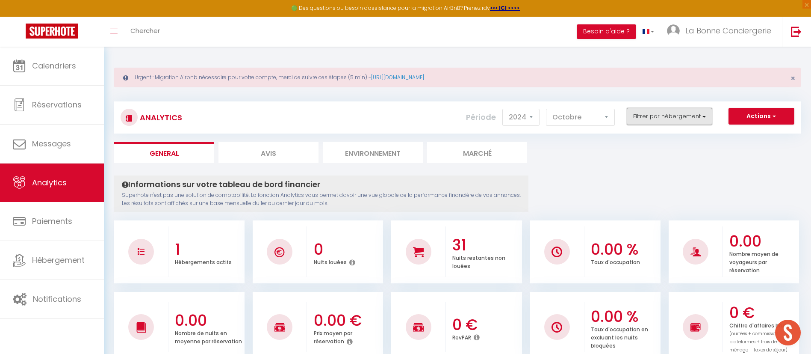
click at [660, 114] on button "Filtrer par hébergement" at bounding box center [670, 116] width 86 height 17
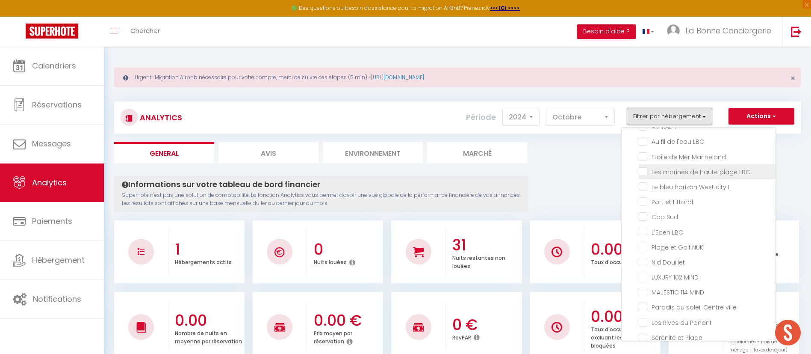
scroll to position [898, 0]
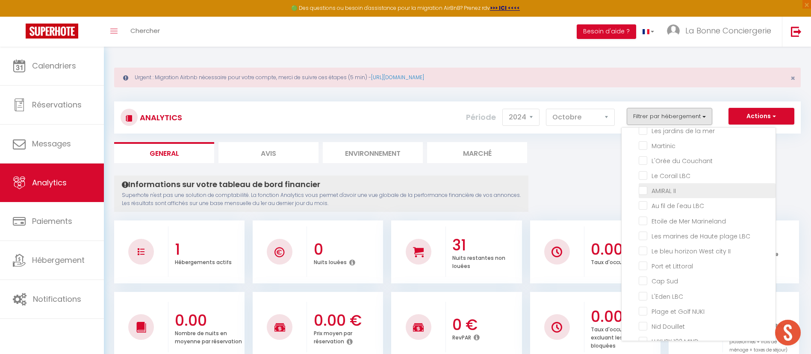
click at [667, 192] on II "checkbox" at bounding box center [707, 190] width 137 height 9
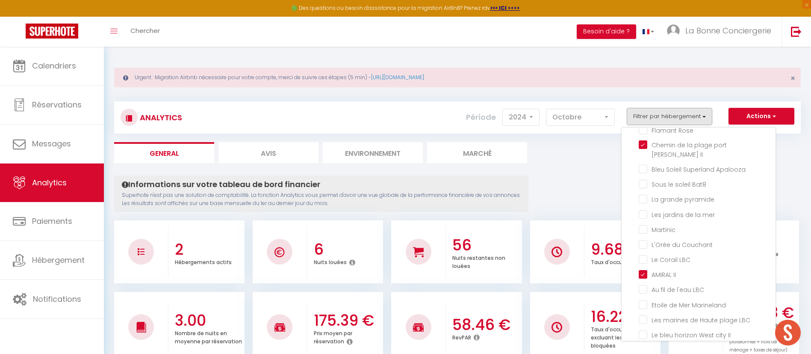
scroll to position [705, 0]
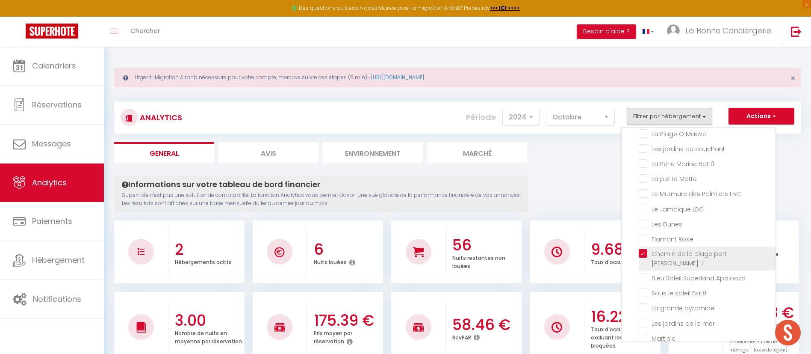
click at [672, 257] on II "checkbox" at bounding box center [707, 253] width 137 height 9
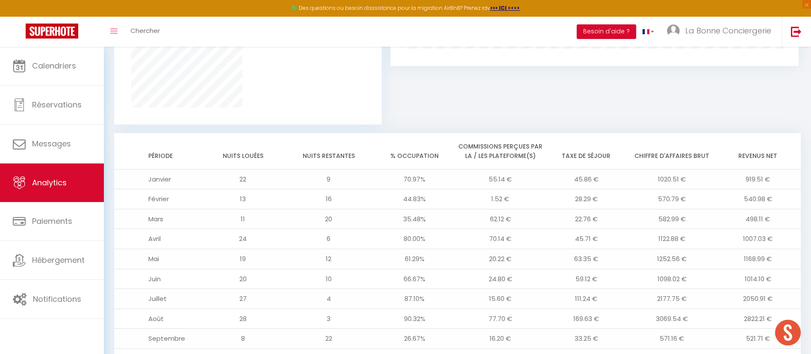
scroll to position [730, 0]
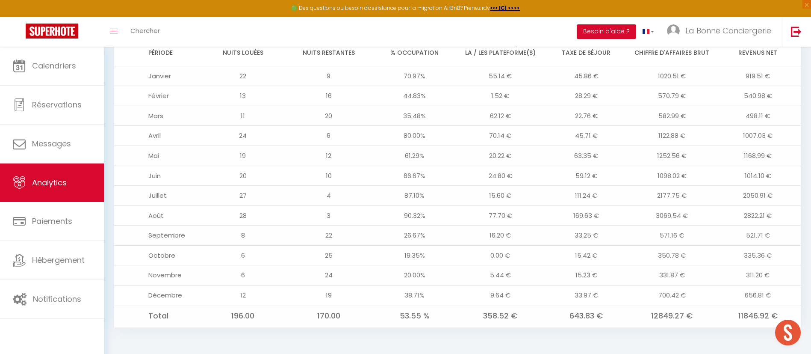
click at [587, 208] on td "169.63 €" at bounding box center [586, 215] width 86 height 20
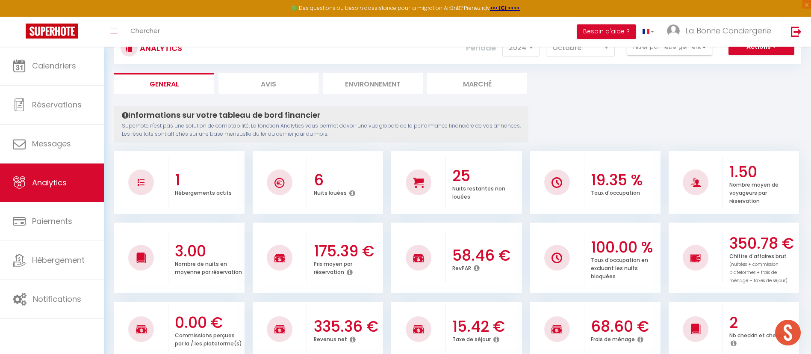
scroll to position [0, 0]
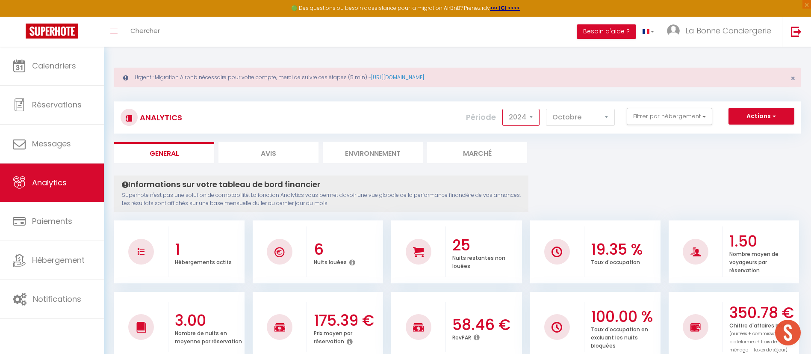
drag, startPoint x: 532, startPoint y: 114, endPoint x: 546, endPoint y: 171, distance: 58.6
click at [531, 115] on select "2014 2015 2016 2017 2018 2019 2020 2021 2022 2023 2024 2025 2026 2027" at bounding box center [520, 117] width 37 height 17
click at [503, 109] on select "2014 2015 2016 2017 2018 2019 2020 2021 2022 2023 2024 2025 2026 2027" at bounding box center [520, 117] width 37 height 17
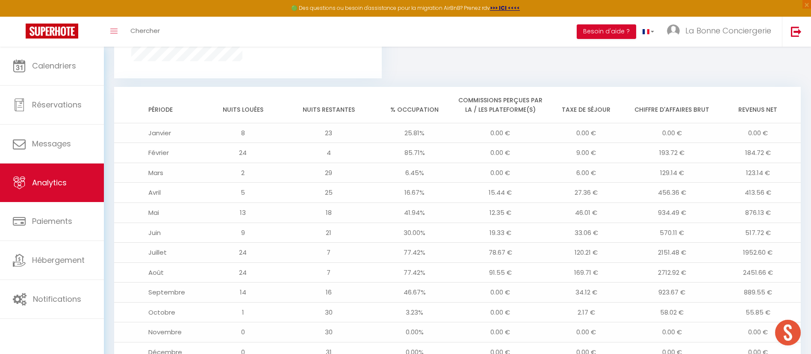
scroll to position [730, 0]
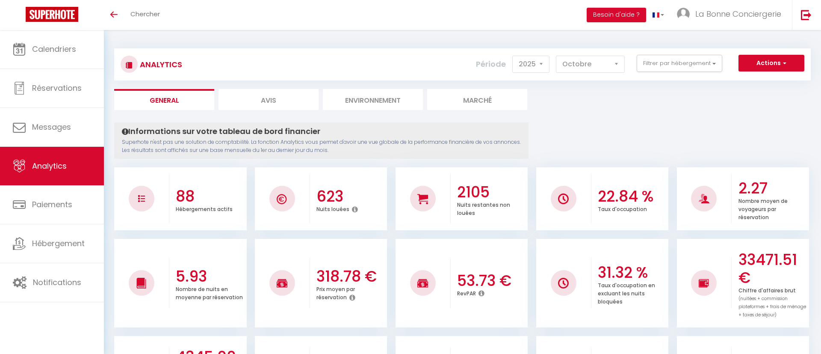
select select "2025"
select select "10"
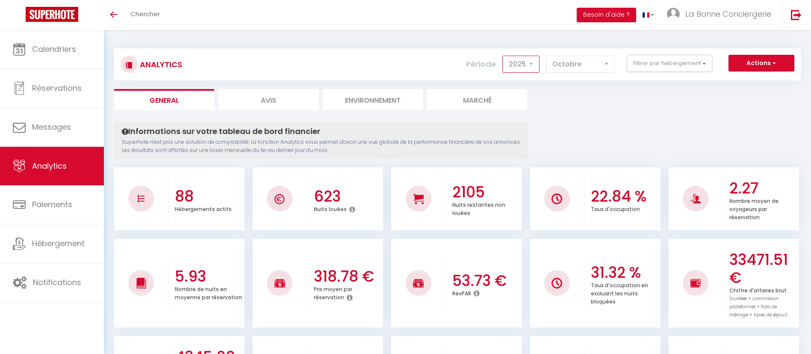
click at [525, 60] on select "2014 2015 2016 2017 2018 2019 2020 2021 2022 2023 2024 2025 2026 2027" at bounding box center [520, 64] width 37 height 17
select select "2024"
click at [503, 56] on select "2014 2015 2016 2017 2018 2019 2020 2021 2022 2023 2024 2025 2026 2027" at bounding box center [520, 64] width 37 height 17
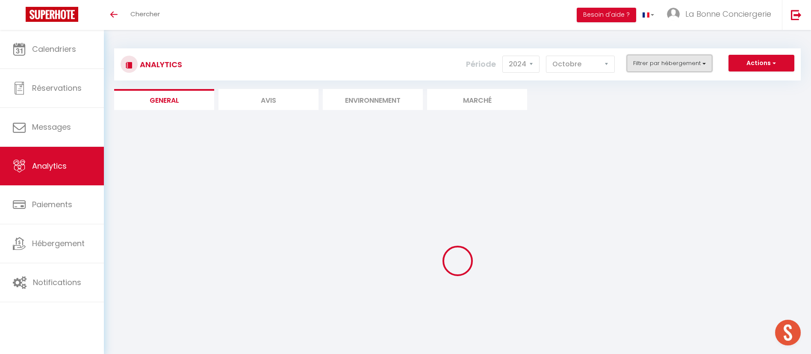
click at [675, 64] on button "Filtrer par hébergement" at bounding box center [670, 63] width 86 height 17
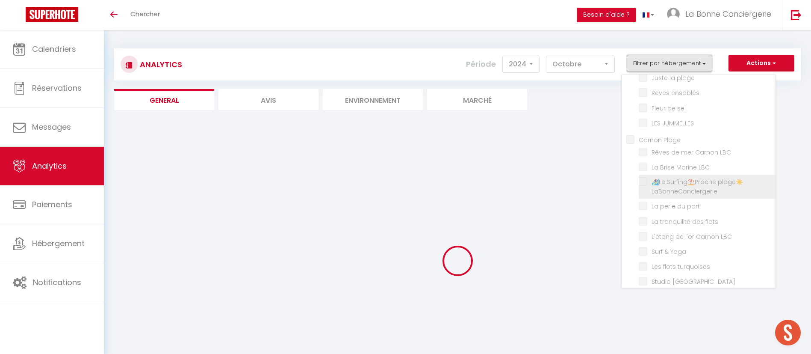
scroll to position [449, 0]
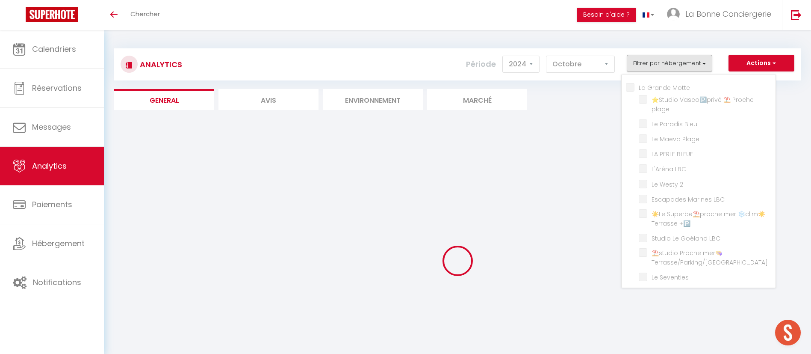
click at [593, 141] on div at bounding box center [457, 260] width 687 height 277
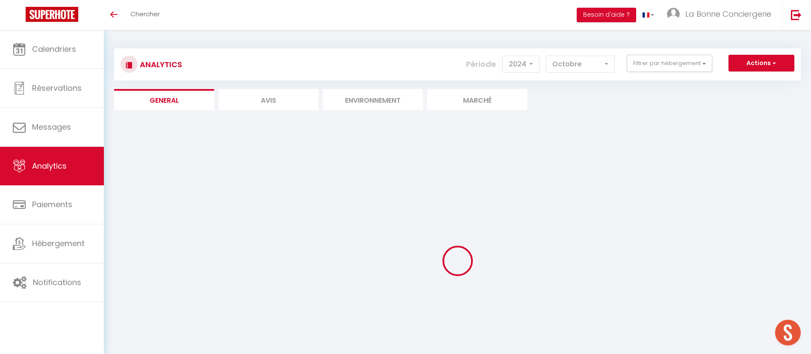
checkbox input "false"
checkbox Camarguaise "false"
checkbox Marsillargues "false"
checkbox Lunel "false"
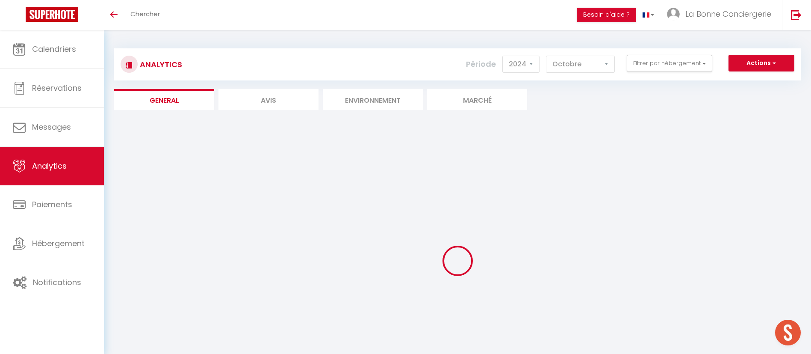
checkbox Lunel "false"
checkbox AUJARGUES "false"
checkbox Vigneron "false"
checkbox Lansargues "false"
checkbox just "false"
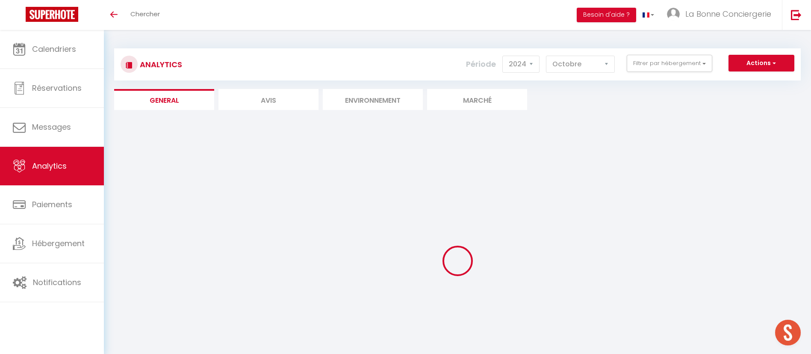
checkbox input "false"
checkbox Sauve "false"
checkbox roi "false"
checkbox plage "false"
checkbox ensablés "false"
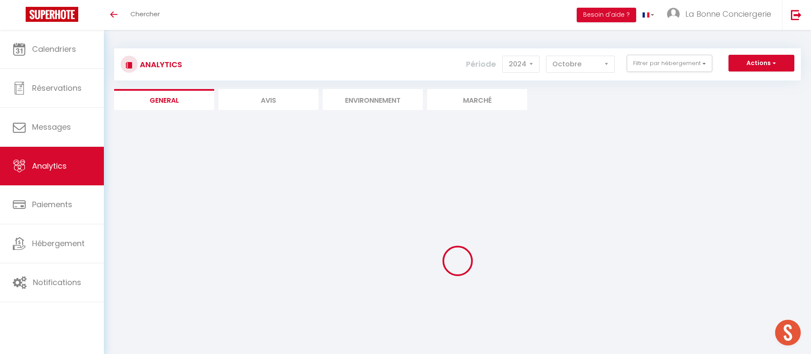
checkbox sel "false"
checkbox JUMMELLES "false"
checkbox Plage "false"
checkbox LBC "false"
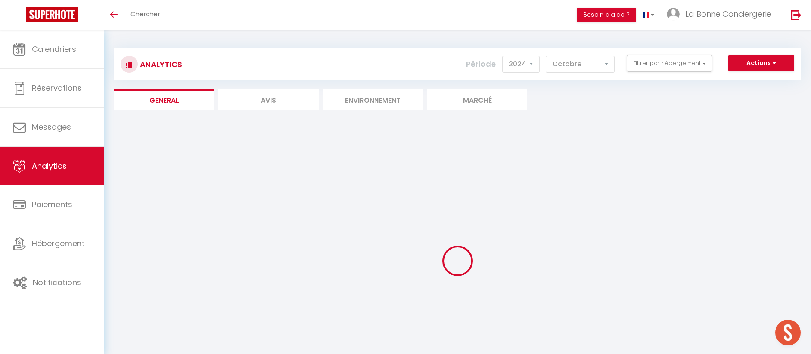
checkbox plage☀️LaBonneConciergerie "false"
checkbox port "false"
checkbox flots "false"
checkbox LBC "false"
checkbox Yoga "false"
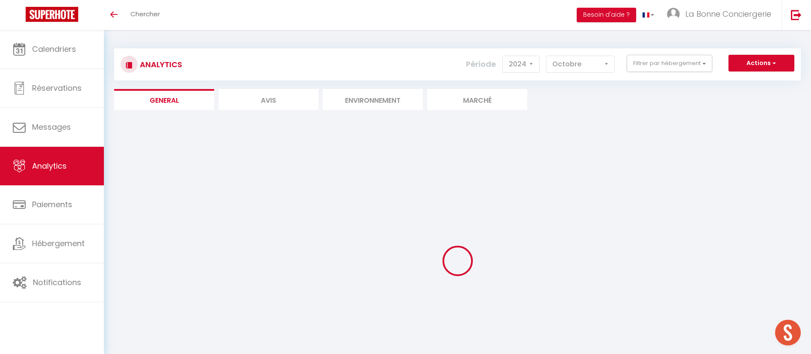
checkbox turquoises "false"
checkbox pampa "false"
checkbox Plage "false"
checkbox LBC "false"
checkbox Motte "false"
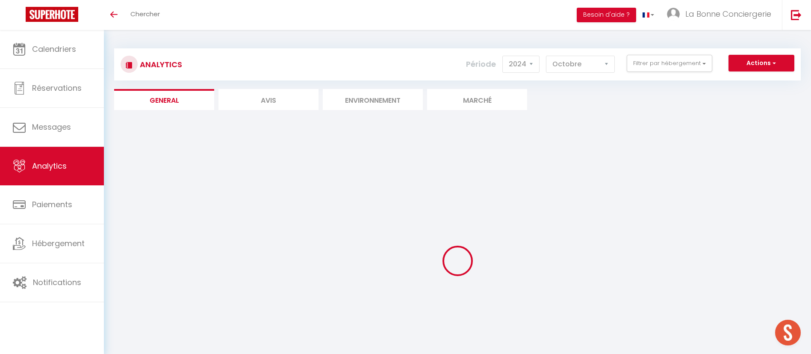
checkbox plage "false"
checkbox Bleu "false"
checkbox Plage "false"
checkbox BLEUE "false"
checkbox LBC "false"
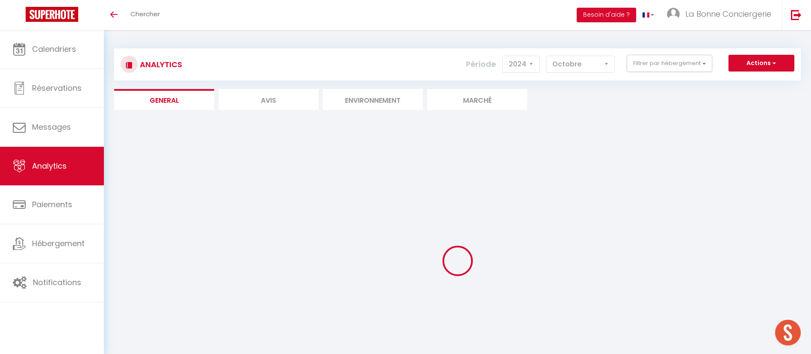
checkbox 2 "false"
checkbox LBC "false"
checkbox \+🅿️ "false"
checkbox LBC "false"
checkbox Bahia "false"
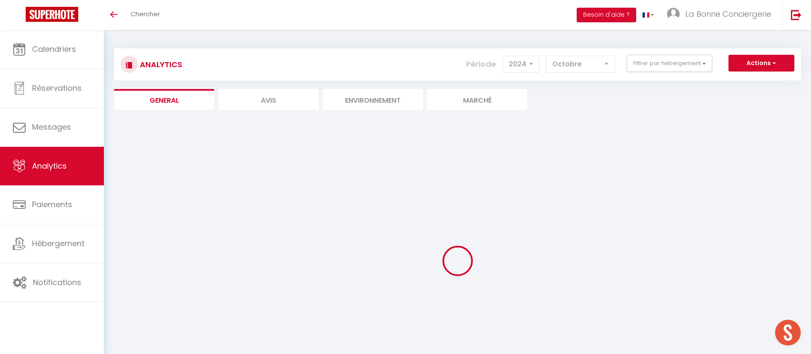
checkbox Seventies "false"
checkbox Marineland "false"
checkbox Chéops "false"
checkbox LBC "false"
checkbox Maeva "false"
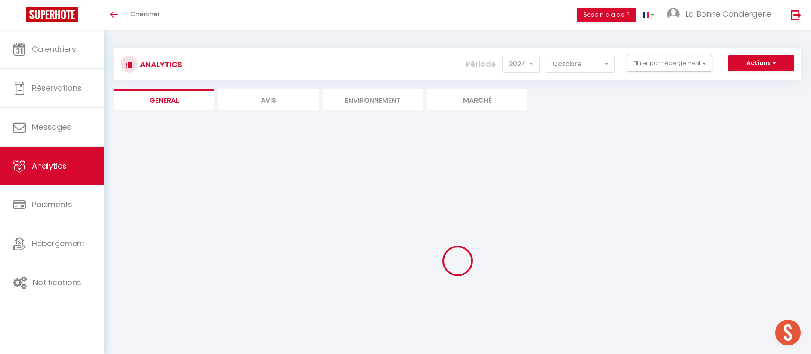
checkbox couchant "false"
checkbox Bat10 "false"
checkbox Motte "false"
checkbox LBC "false"
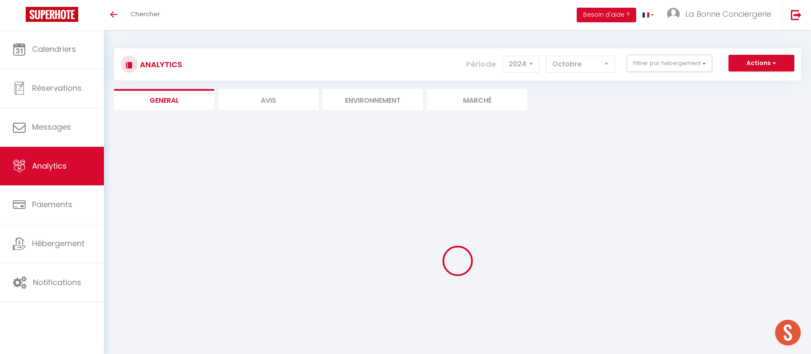
checkbox Dunes "false"
checkbox Rose "false"
checkbox II "false"
checkbox Apalooza "false"
checkbox Bat8 "false"
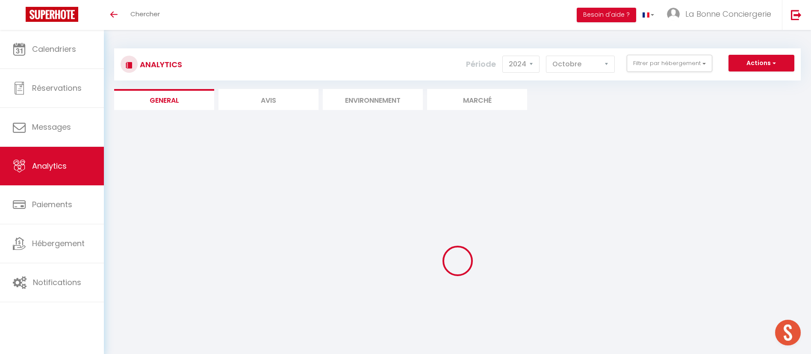
checkbox pyramide "false"
checkbox mer "false"
checkbox input "false"
checkbox Couchant "false"
checkbox LBC "false"
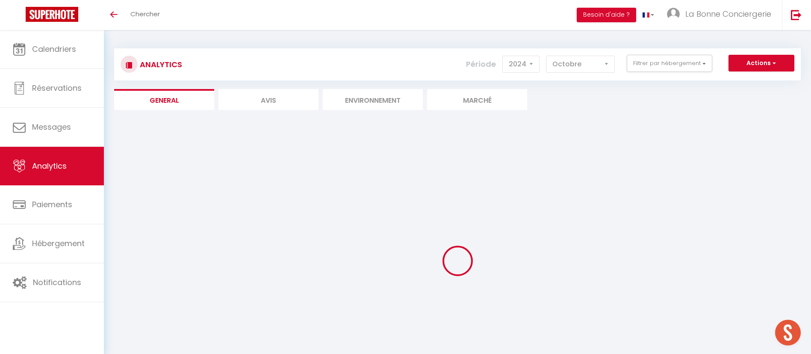
checkbox II "false"
checkbox LBC "false"
checkbox Marineland "false"
checkbox LBC "false"
checkbox II "false"
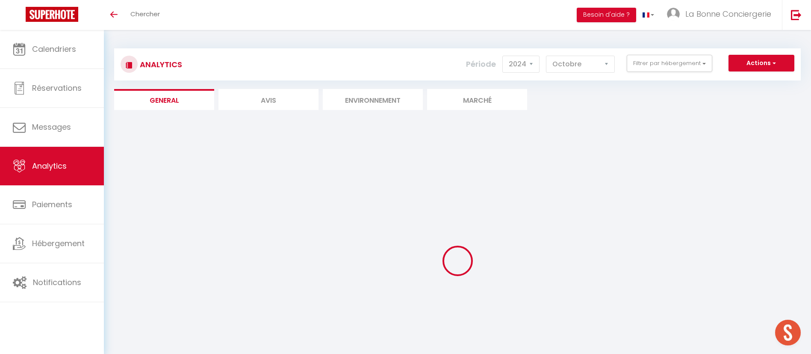
checkbox Littoral "false"
checkbox Sud "false"
checkbox LBC "false"
checkbox NUKI "false"
checkbox Douillet "false"
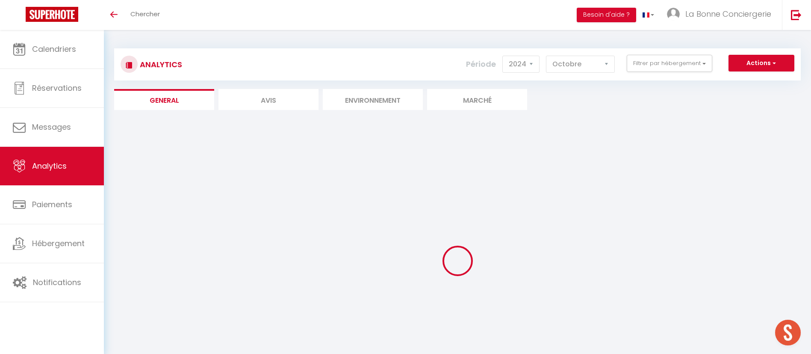
checkbox MIND "false"
checkbox ville "false"
checkbox Ponant "false"
checkbox Plage "false"
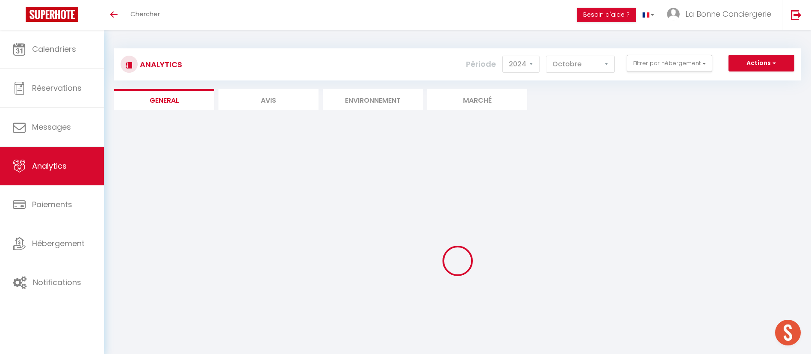
checkbox LBC "false"
checkbox club "false"
checkbox Salta "false"
checkbox Pyramide "false"
checkbox fin "false"
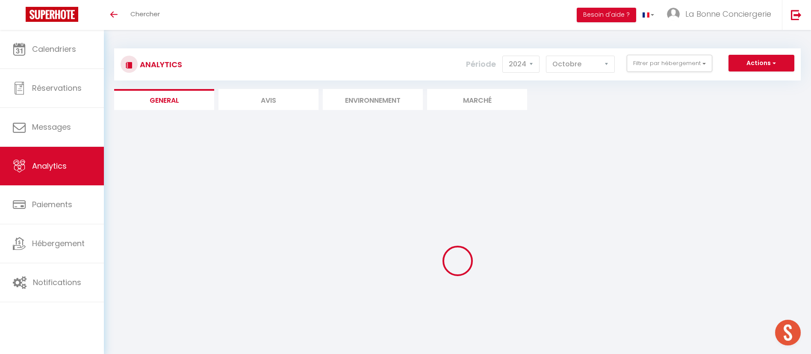
checkbox LBC "false"
checkbox sables "false"
checkbox SOLEA "false"
checkbox Tarpan "false"
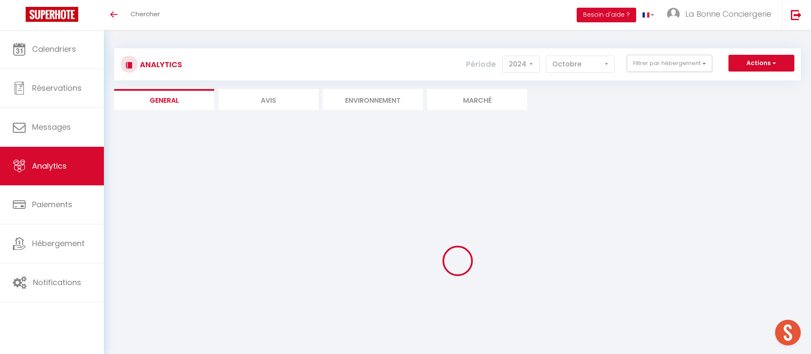
checkbox pinède "false"
checkbox 4-ème "false"
checkbox input "false"
checkbox ARTS "false"
checkbox input "false"
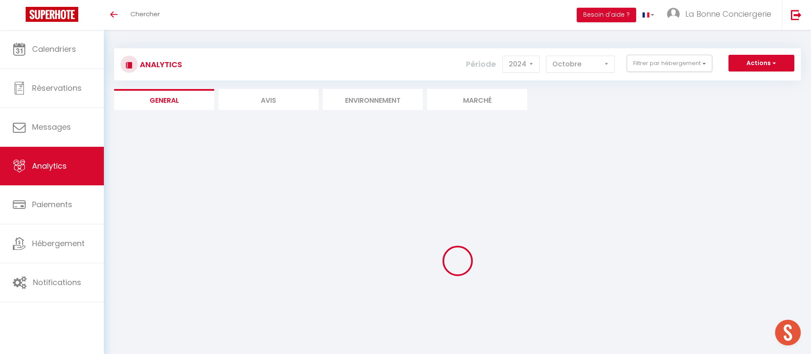
checkbox Gardian "false"
checkbox fin "false"
checkbox Parenthèse "false"
checkbox bis "false"
checkbox fin "false"
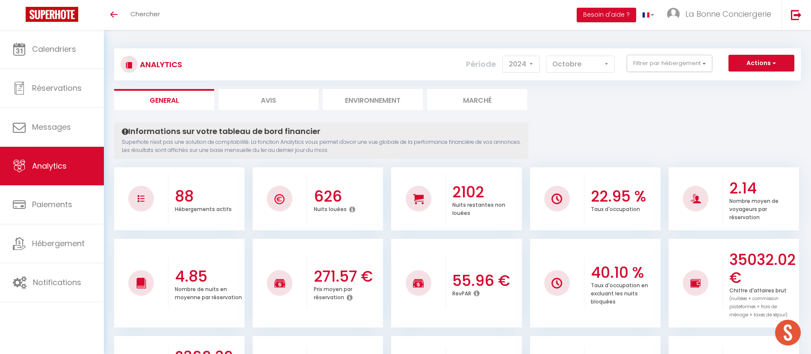
click at [647, 72] on div "Actions Génération SuperConciergerie Génération SuperAnalyzer Génération SuperE…" at bounding box center [514, 64] width 571 height 19
click at [649, 61] on button "Filtrer par hébergement" at bounding box center [670, 63] width 86 height 17
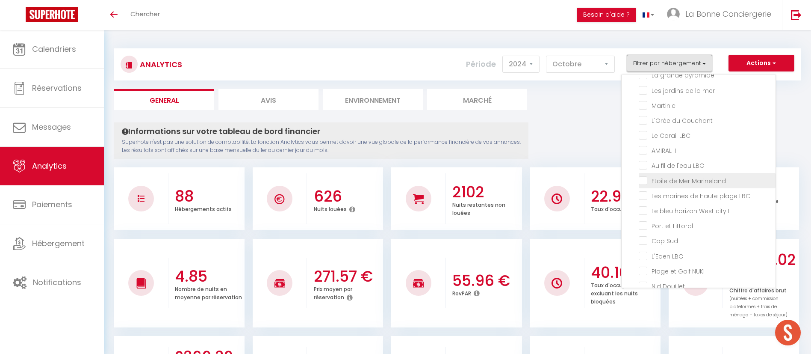
scroll to position [858, 0]
click at [682, 179] on II "checkbox" at bounding box center [707, 176] width 137 height 9
checkbox II "true"
checkbox Camarguaise "false"
checkbox Marsillargues "false"
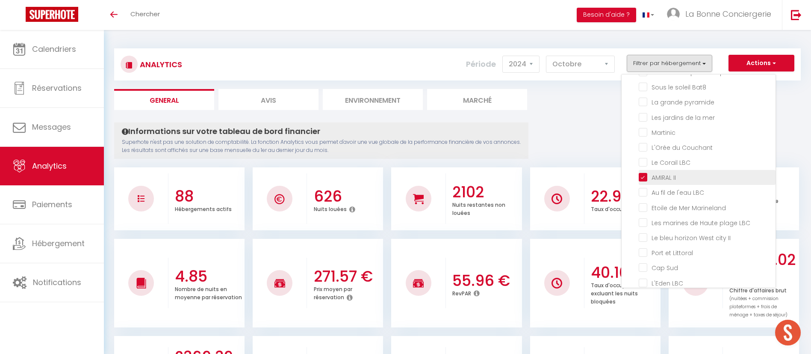
checkbox Lunel "false"
checkbox AUJARGUES "false"
checkbox Vigneron "false"
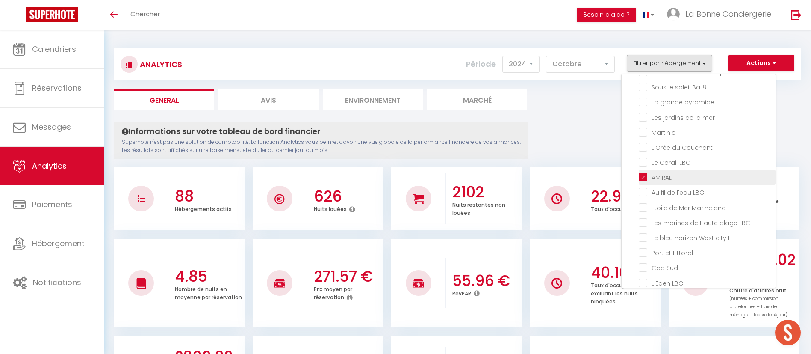
checkbox Lansargues "false"
checkbox just "false"
checkbox Sauve "false"
checkbox plage "false"
checkbox ensablés "false"
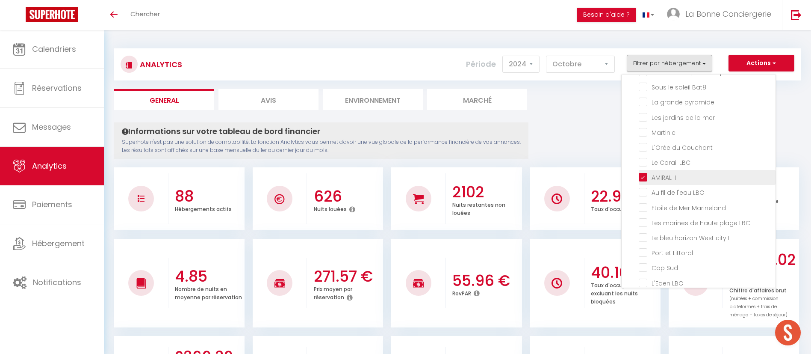
checkbox sel "false"
checkbox JUMMELLES "false"
checkbox LBC "false"
checkbox plage☀️LaBonneConciergerie "false"
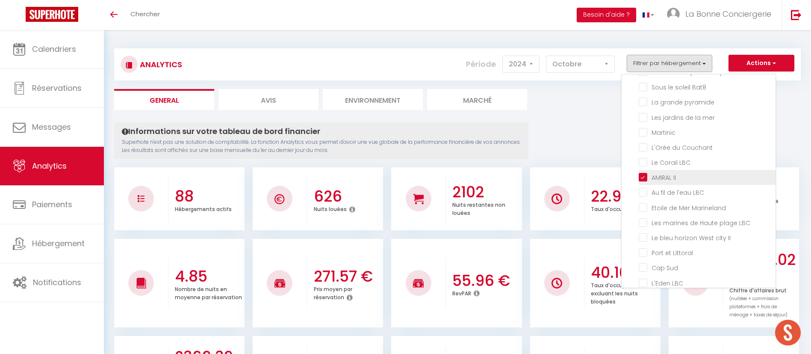
checkbox port "false"
checkbox flots "false"
checkbox LBC "false"
checkbox Yoga "false"
checkbox turquoises "false"
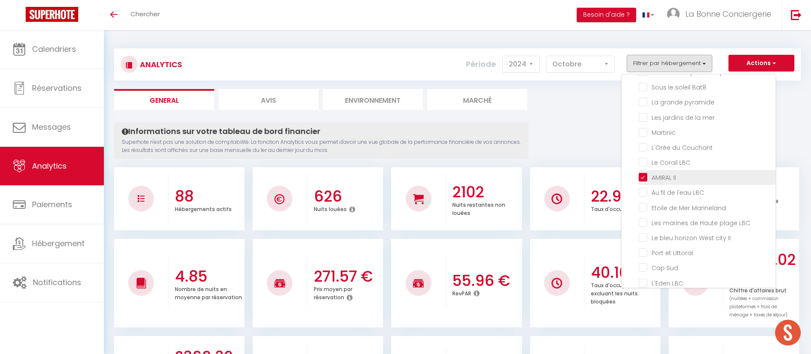
checkbox pampa "false"
checkbox Plage "false"
checkbox LBC "false"
checkbox plage "false"
checkbox Bleu "false"
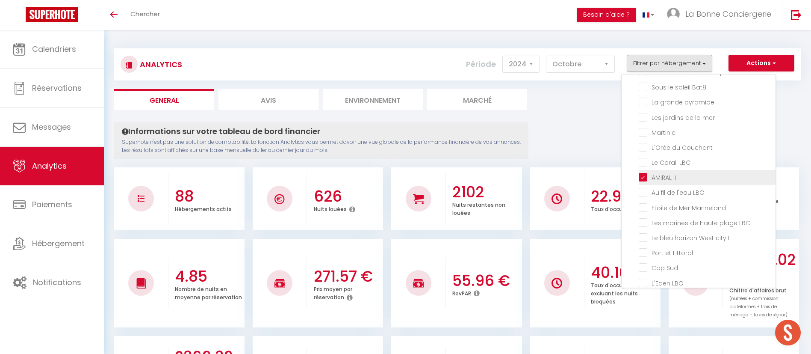
checkbox Plage "false"
checkbox BLEUE "false"
checkbox LBC "false"
checkbox 2 "false"
checkbox LBC "false"
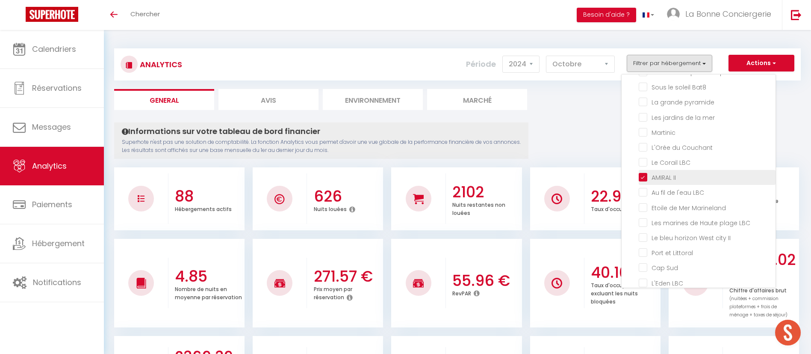
checkbox \+🅿️ "false"
checkbox LBC "false"
checkbox Bahia "false"
checkbox Seventies "false"
checkbox Marineland "false"
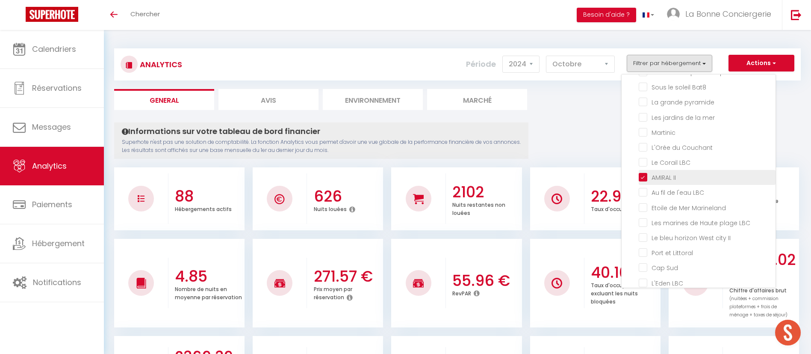
checkbox Chéops "false"
checkbox LBC "false"
checkbox Maeva "false"
checkbox couchant "false"
checkbox Bat10 "false"
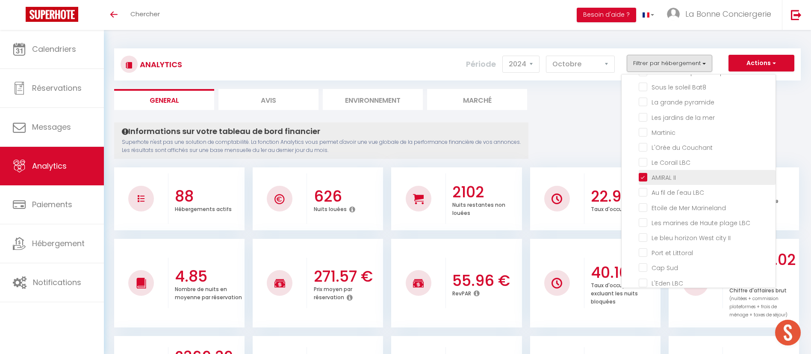
checkbox Motte "false"
checkbox LBC "false"
checkbox Dunes "false"
checkbox Rose "false"
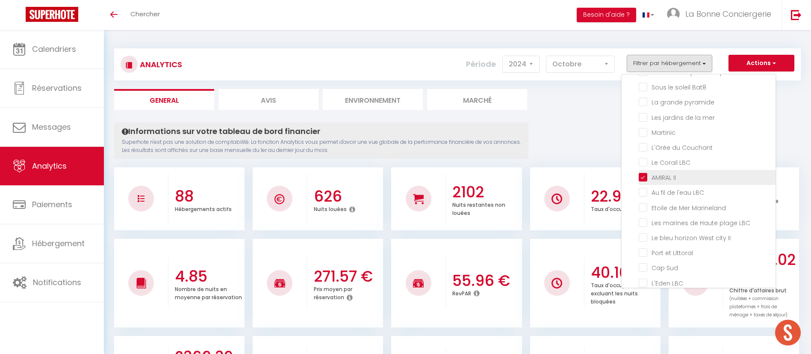
checkbox II "false"
checkbox Apalooza "false"
checkbox Bat8 "false"
checkbox pyramide "false"
checkbox mer "false"
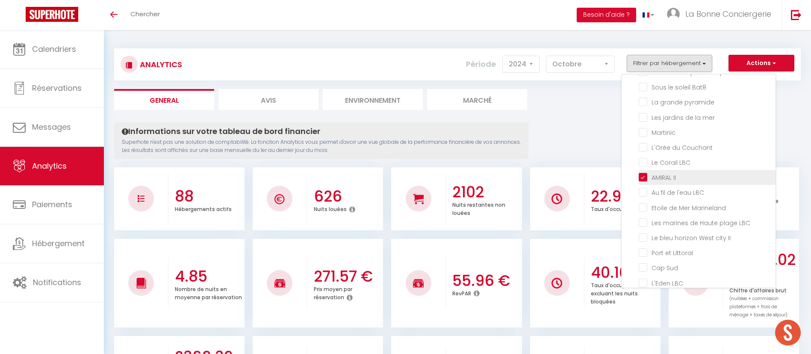
checkbox input "false"
checkbox Couchant "false"
checkbox LBC "false"
checkbox Marineland "false"
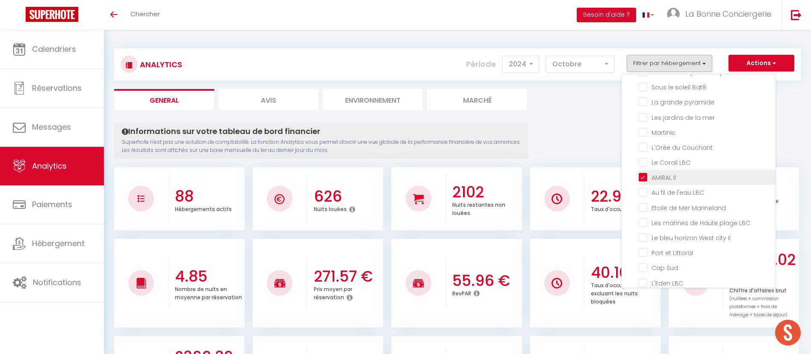
checkbox LBC "false"
checkbox II "false"
checkbox Littoral "false"
checkbox Sud "false"
checkbox LBC "false"
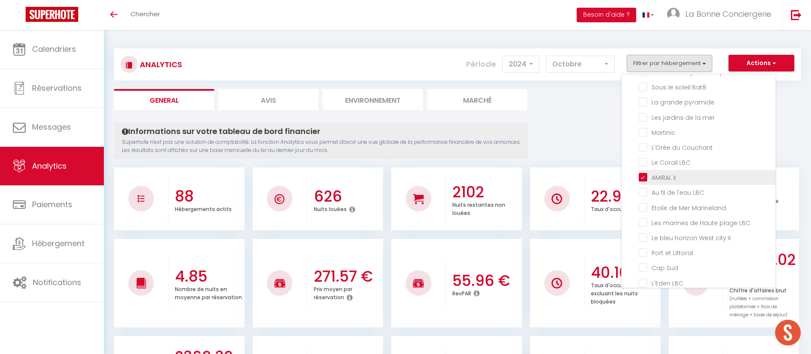
checkbox NUKI "false"
checkbox Douillet "false"
checkbox MIND "false"
checkbox ville "false"
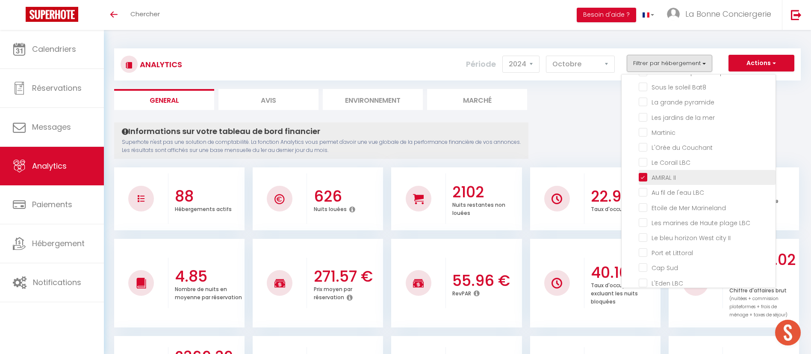
checkbox Ponant "false"
checkbox Plage "false"
checkbox LBC "false"
checkbox club "false"
checkbox Salta "false"
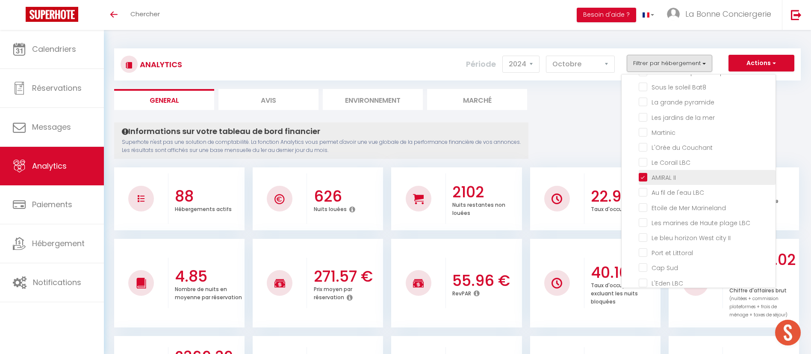
checkbox Pyramide "false"
checkbox fin "false"
checkbox LBC "false"
checkbox sables "false"
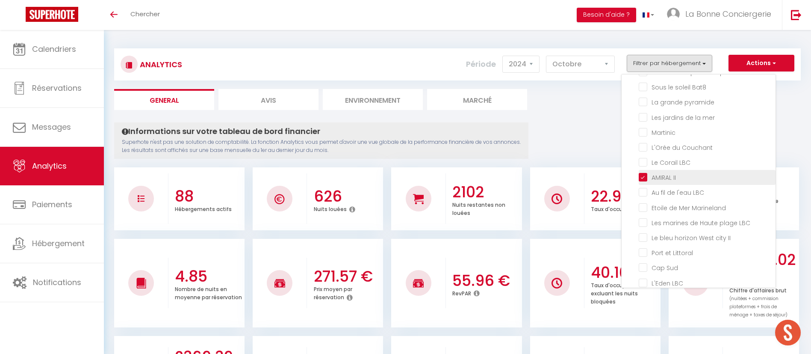
checkbox SOLEA "false"
checkbox Tarpan "false"
checkbox pinède "false"
checkbox 4-ème "false"
checkbox ARTS "false"
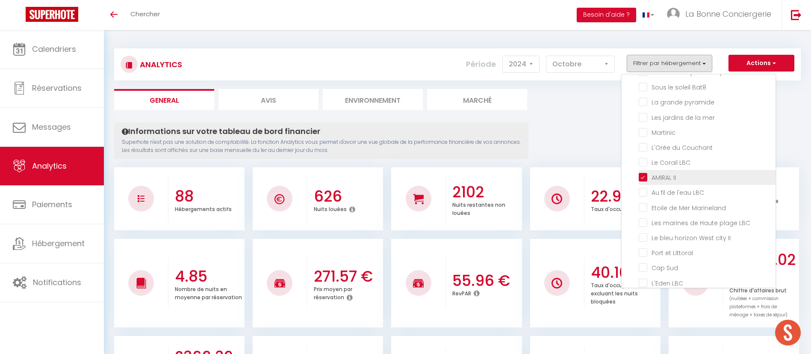
checkbox Gardian "false"
checkbox fin "false"
checkbox Parenthèse "false"
checkbox bis "false"
checkbox fin "false"
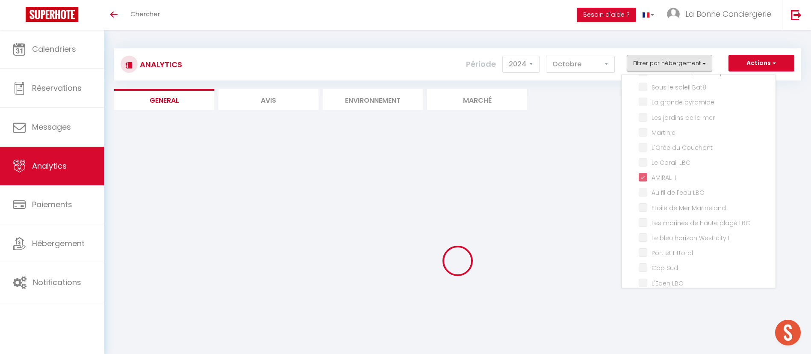
checkbox Camarguaise "false"
checkbox Marsillargues "false"
checkbox Lunel "false"
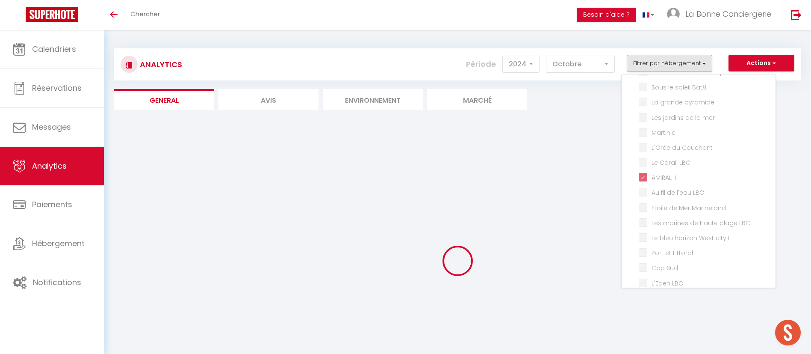
checkbox AUJARGUES "false"
checkbox Vigneron "false"
checkbox Lansargues "false"
checkbox just "false"
checkbox Sauve "false"
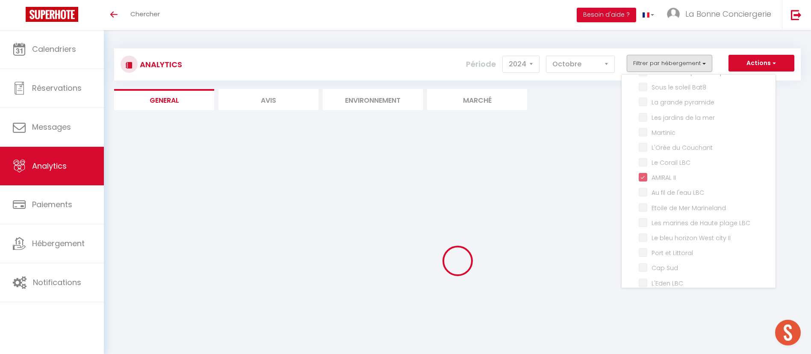
checkbox plage "false"
checkbox ensablés "false"
checkbox sel "false"
checkbox JUMMELLES "false"
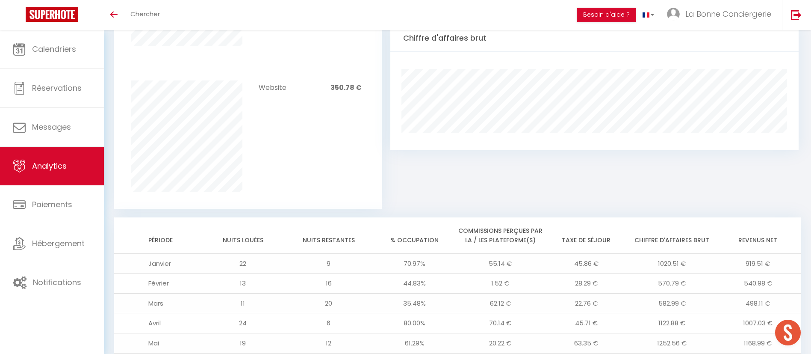
scroll to position [677, 0]
